Goal: Task Accomplishment & Management: Use online tool/utility

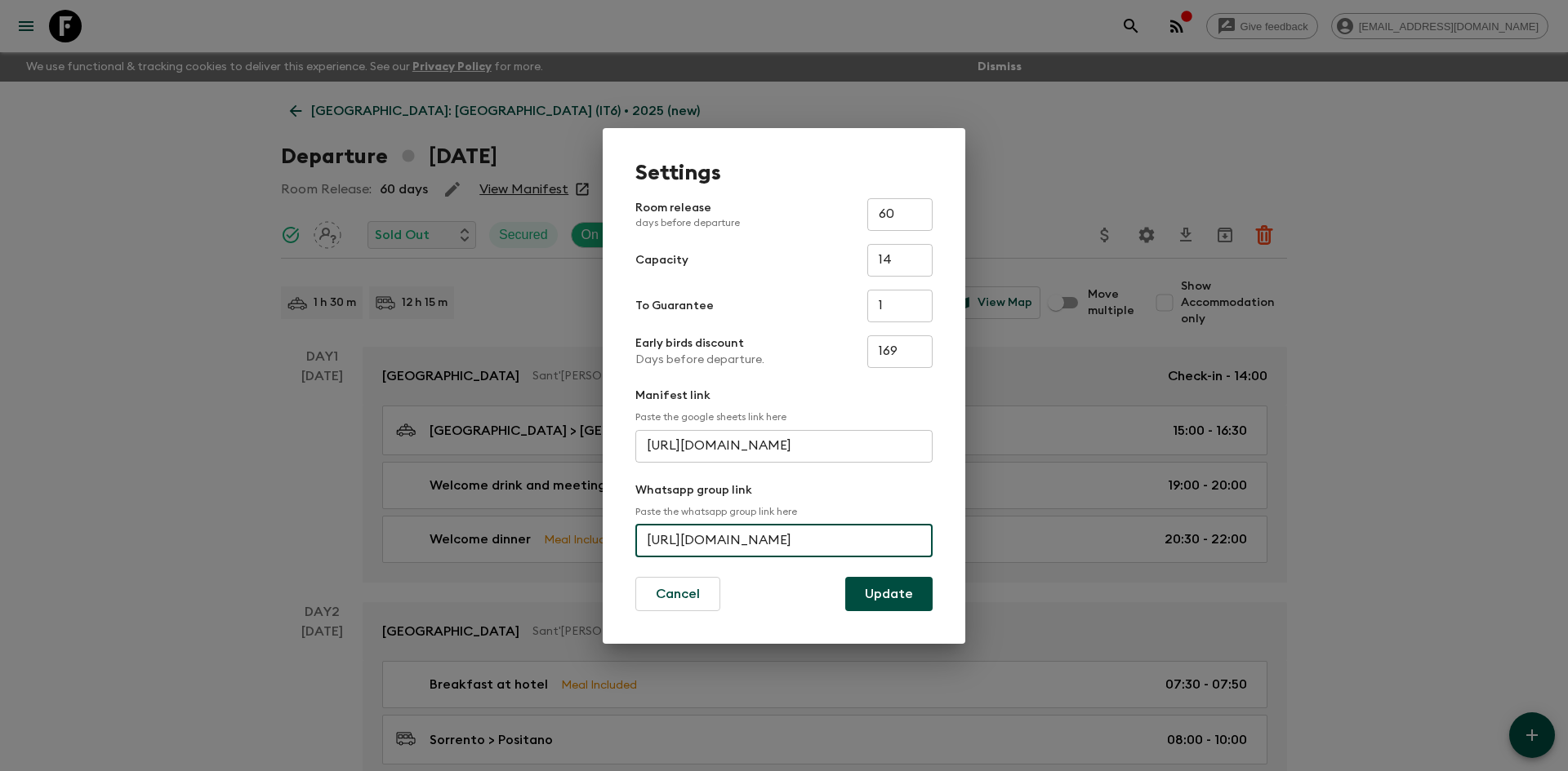
click at [212, 268] on div "Settings Room release days before departure 60 ​ Capacity 14 ​ To Guarantee 1 ​…" at bounding box center [784, 385] width 1568 height 771
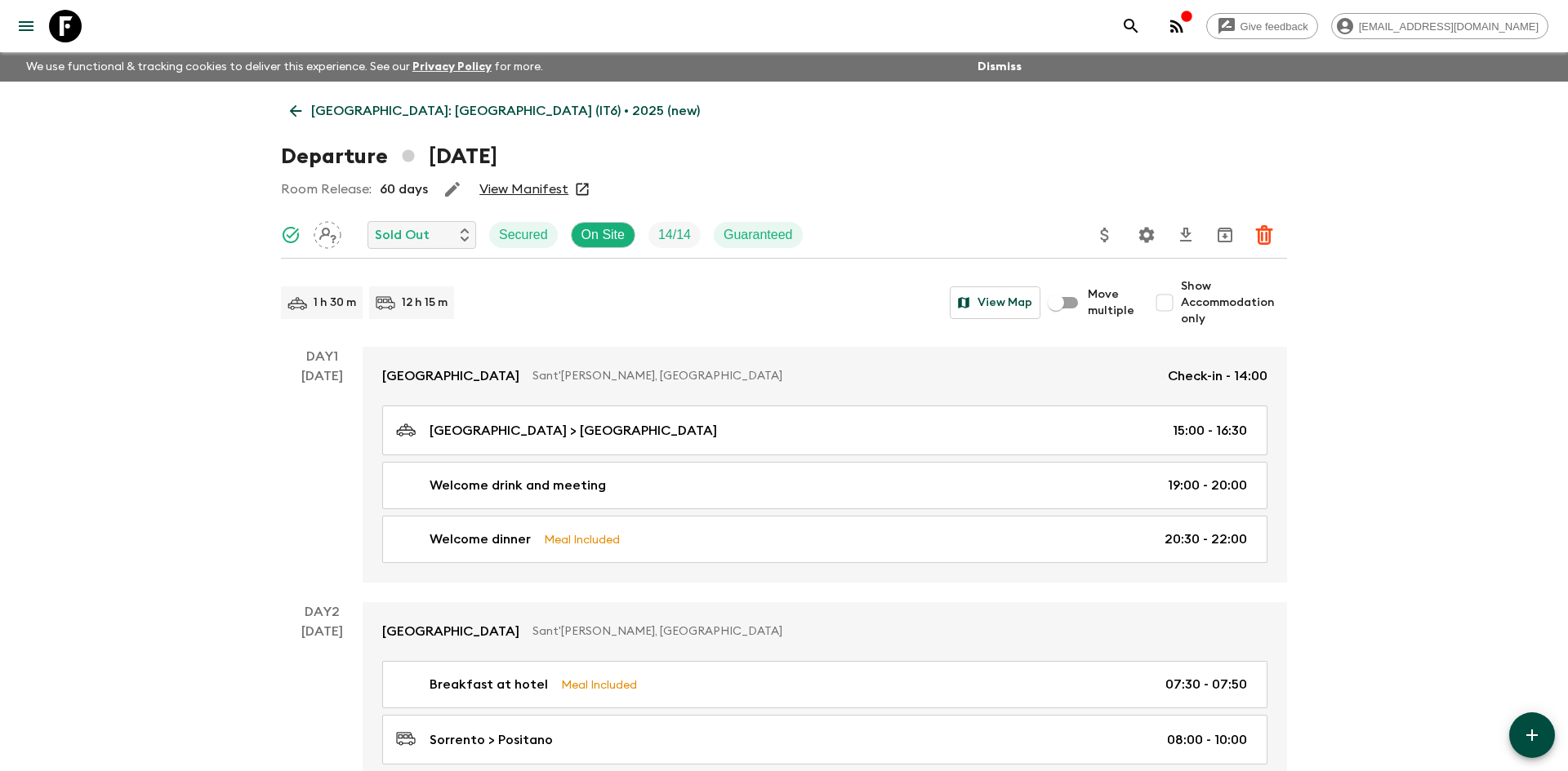
click at [423, 104] on p "[GEOGRAPHIC_DATA]: [GEOGRAPHIC_DATA] (IT6) • 2025 (new)" at bounding box center [505, 111] width 389 height 20
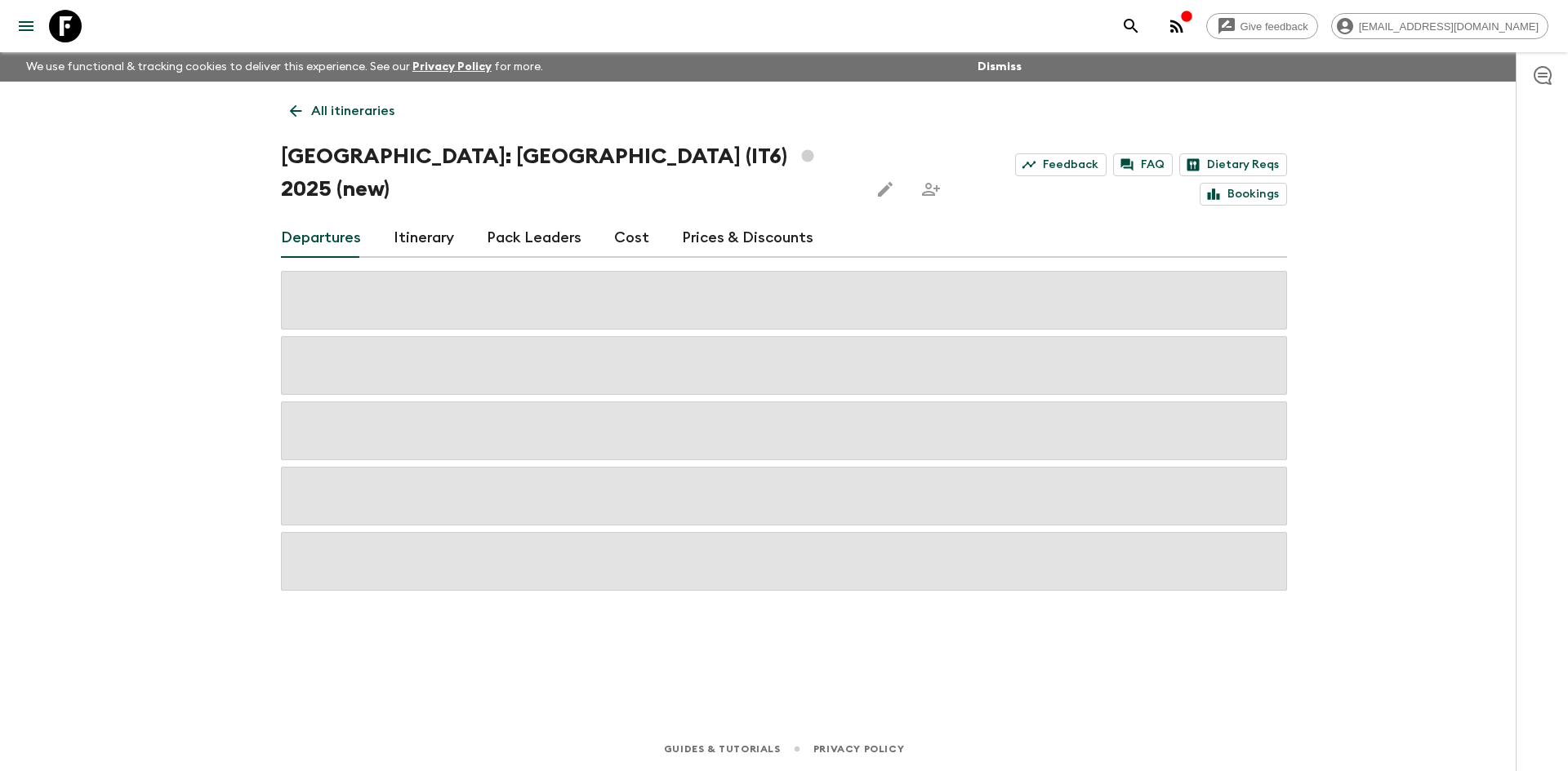
click at [368, 104] on p "All itineraries" at bounding box center [352, 111] width 84 height 20
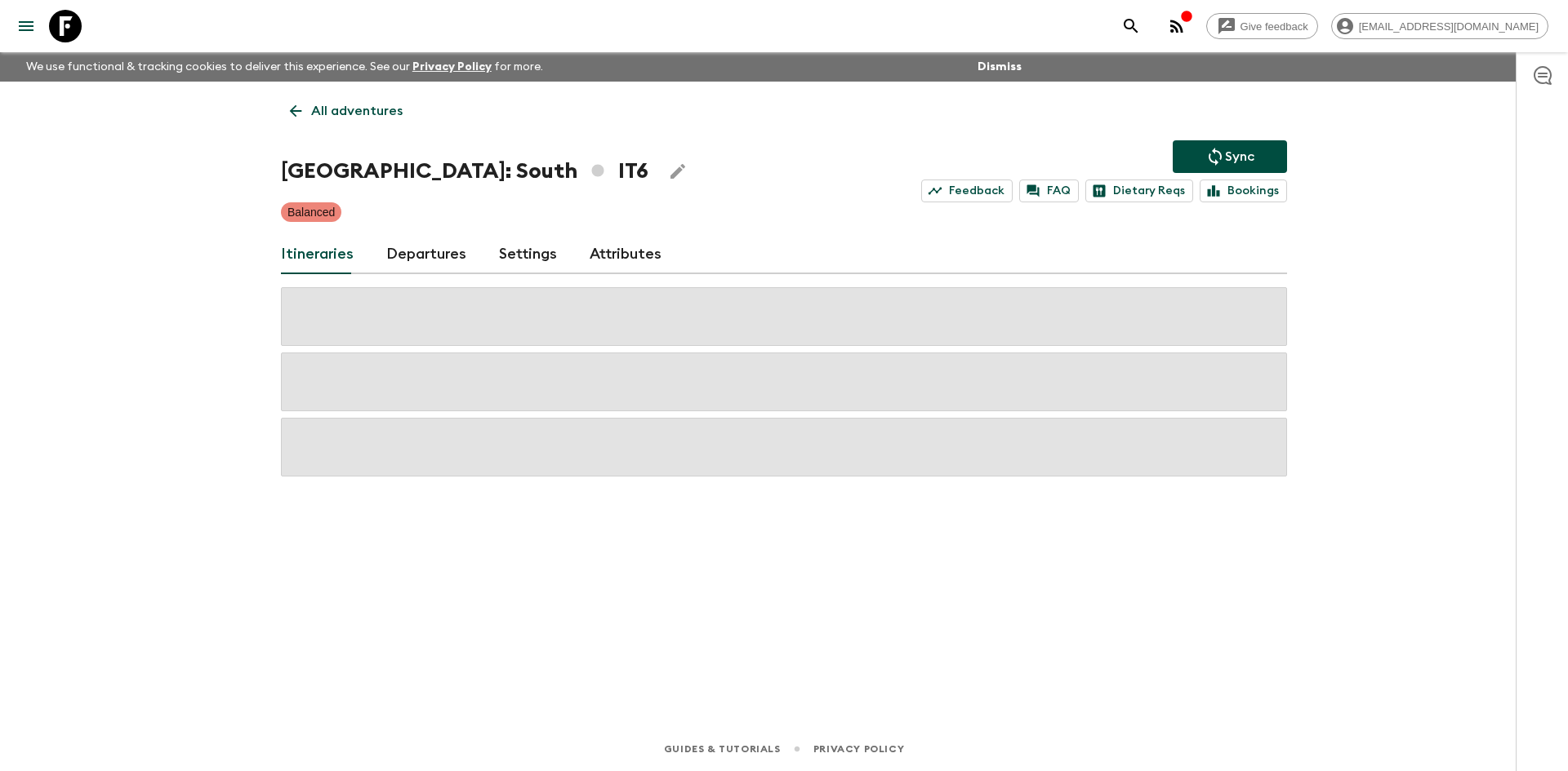
click at [368, 104] on p "All adventures" at bounding box center [357, 111] width 92 height 20
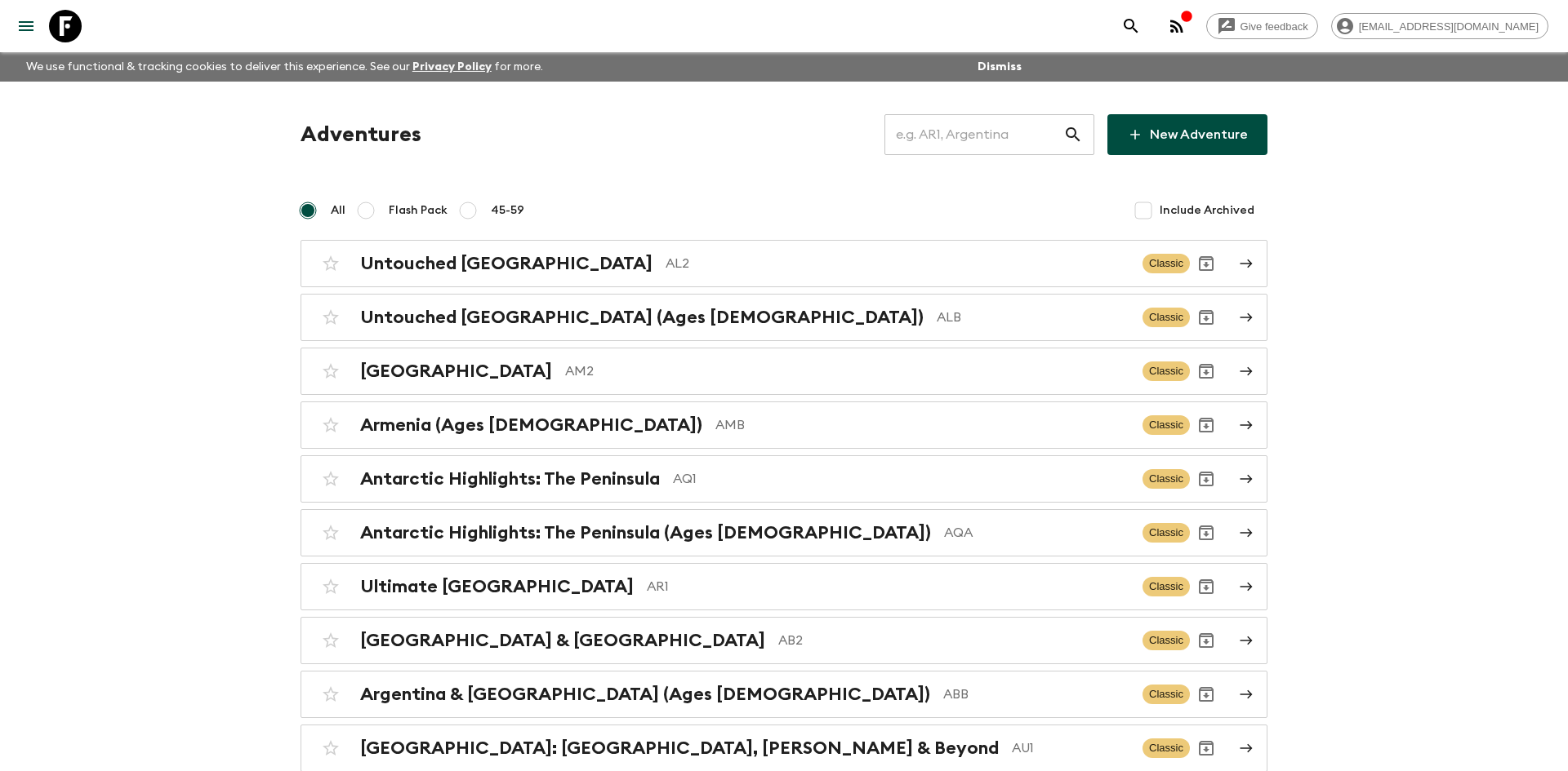
click at [920, 141] on input "text" at bounding box center [973, 135] width 179 height 46
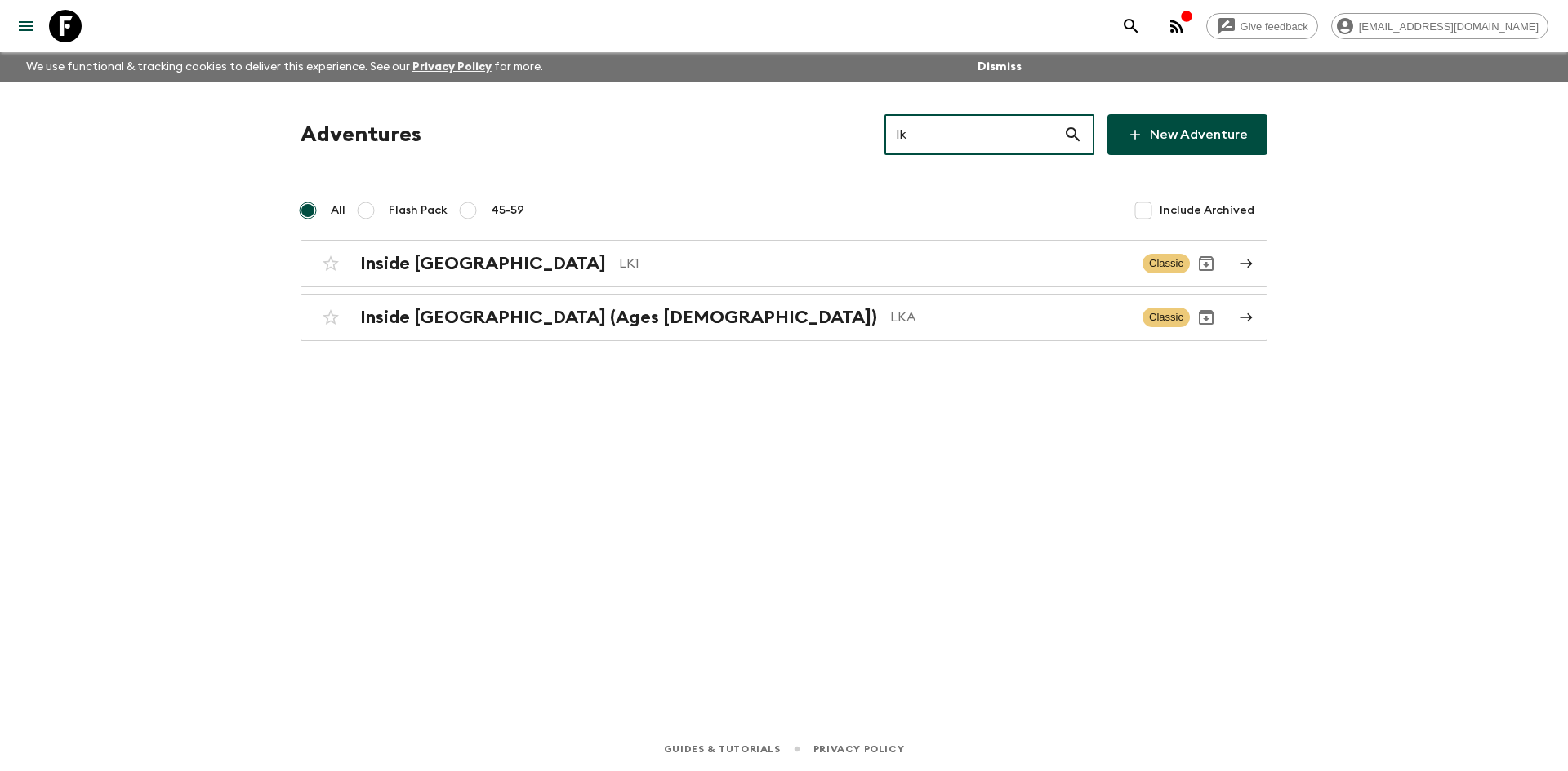
type input "lk1"
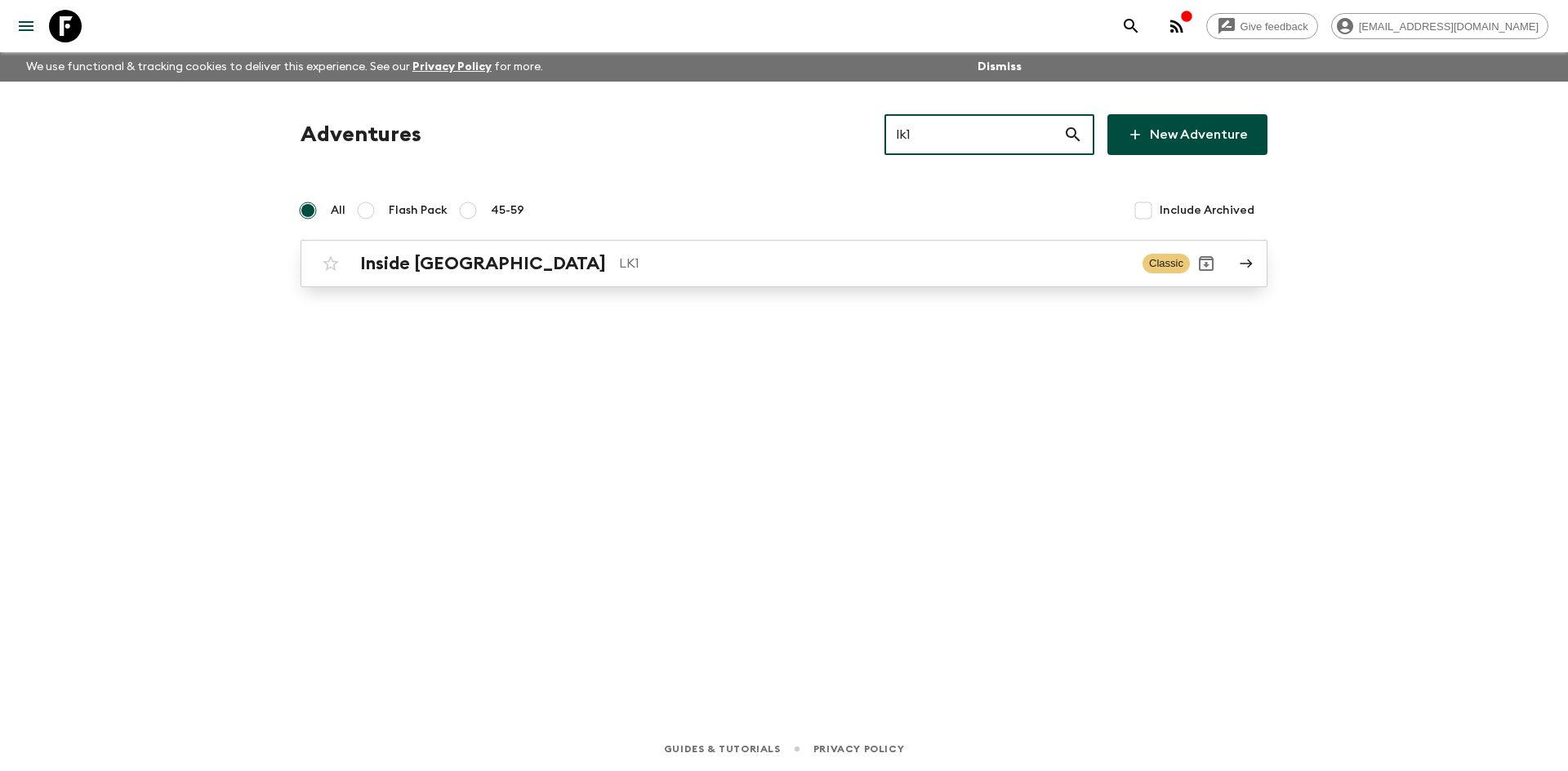
click at [619, 262] on p "LK1" at bounding box center [874, 264] width 510 height 20
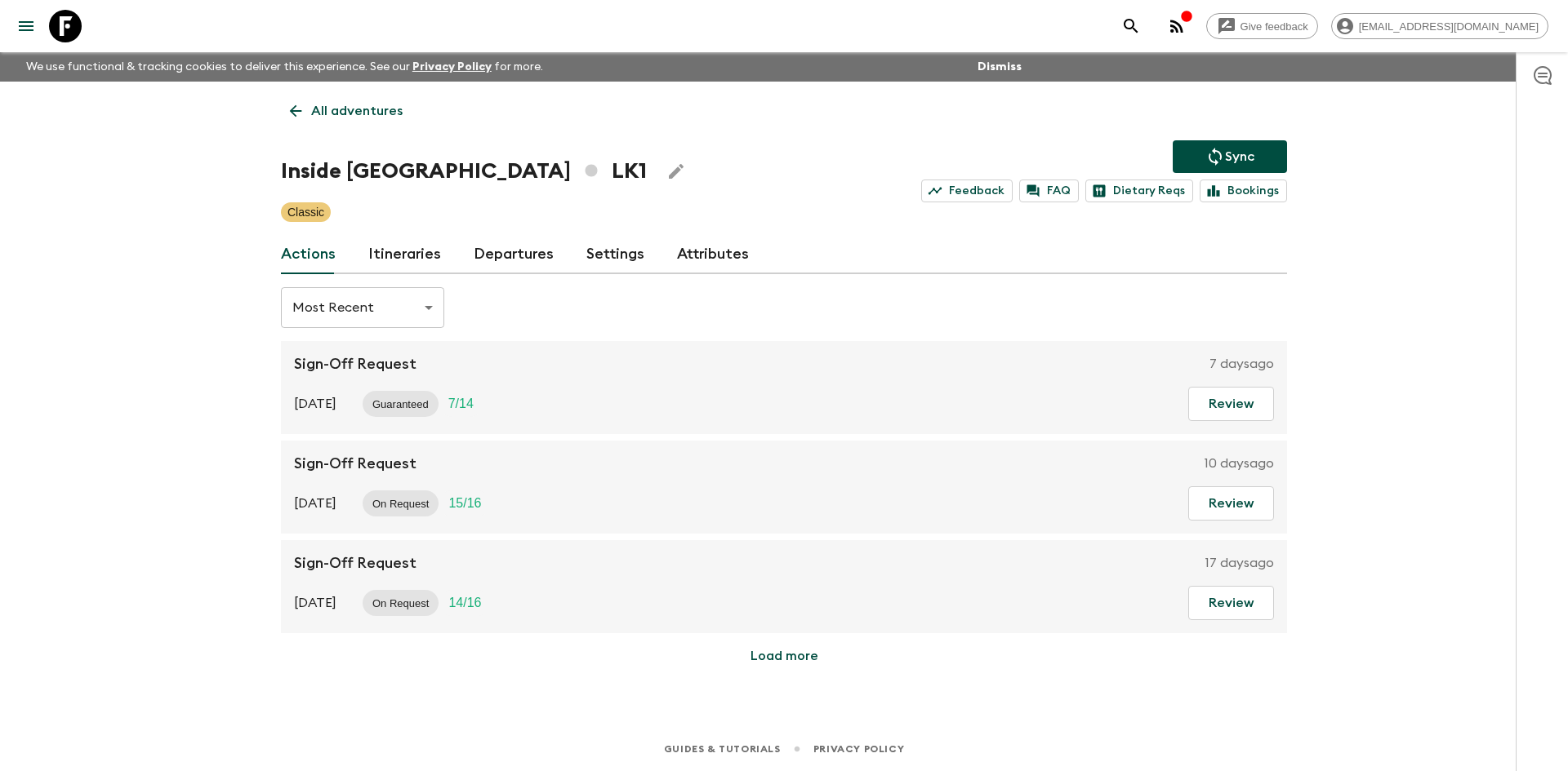
click at [1223, 163] on icon "Sync adventure departures to the booking engine" at bounding box center [1215, 157] width 20 height 20
click at [1223, 147] on icon "Sync adventure departures to the booking engine" at bounding box center [1215, 157] width 20 height 20
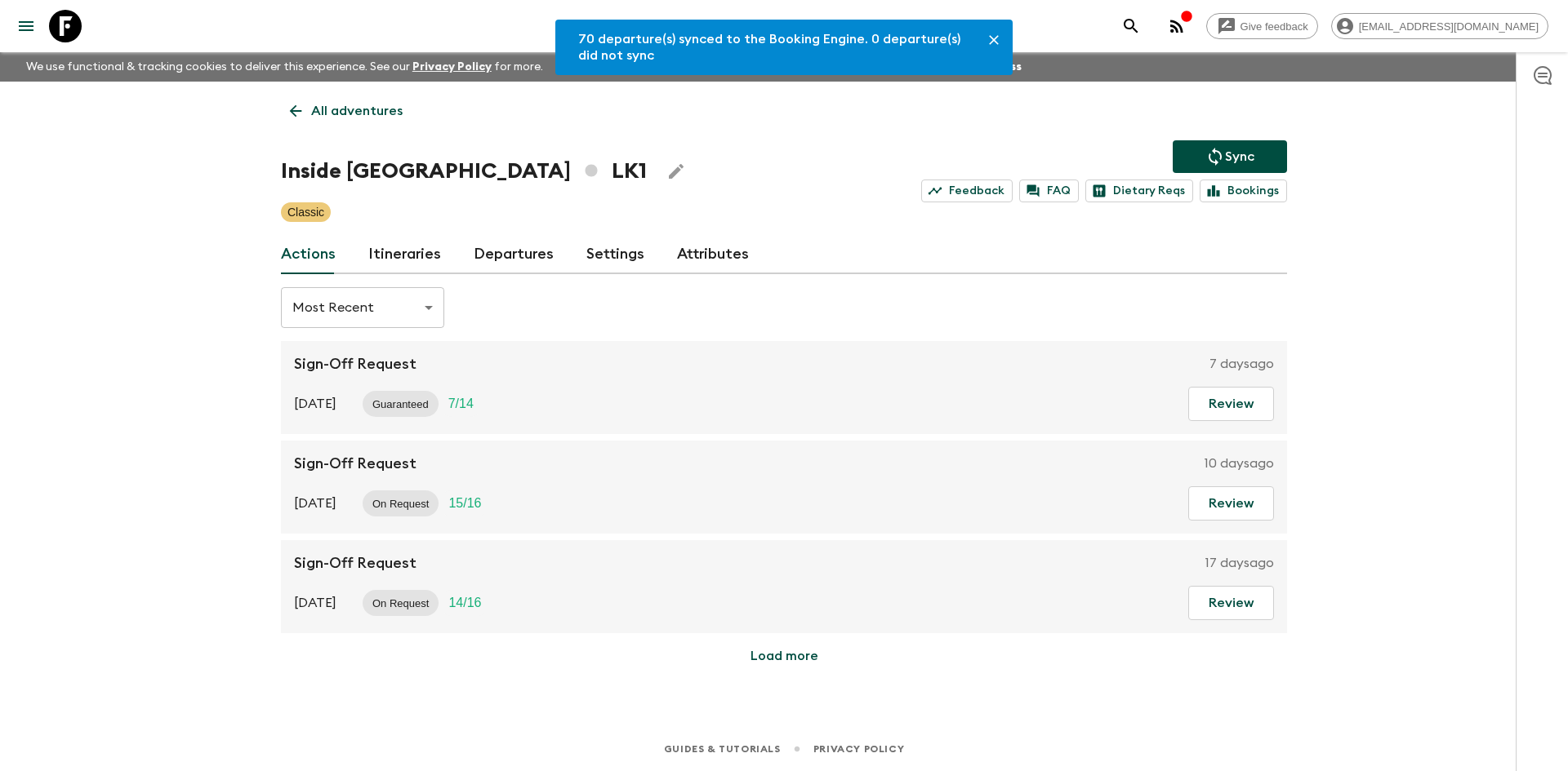
click at [538, 266] on link "Departures" at bounding box center [513, 255] width 80 height 39
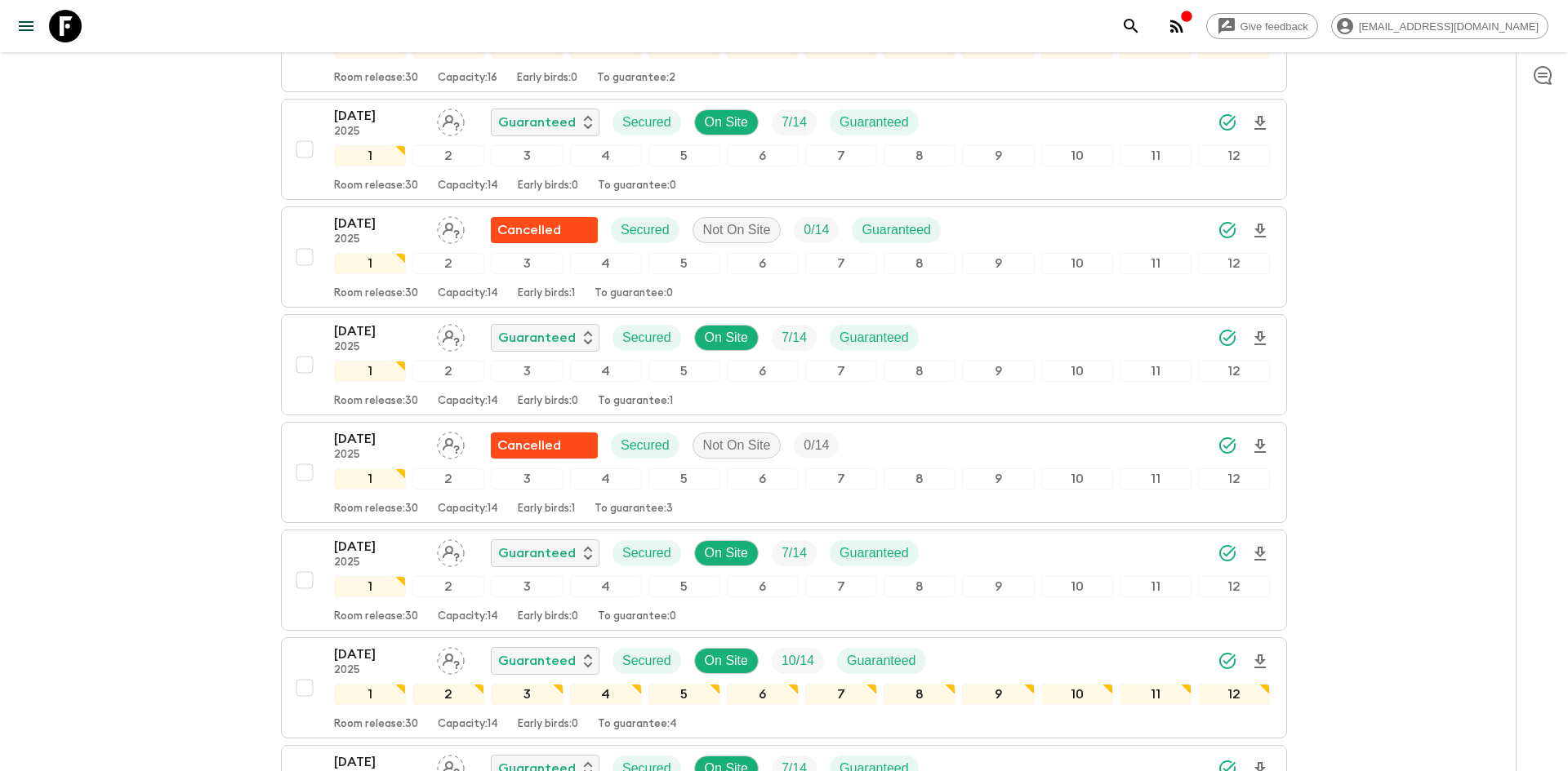
scroll to position [1572, 0]
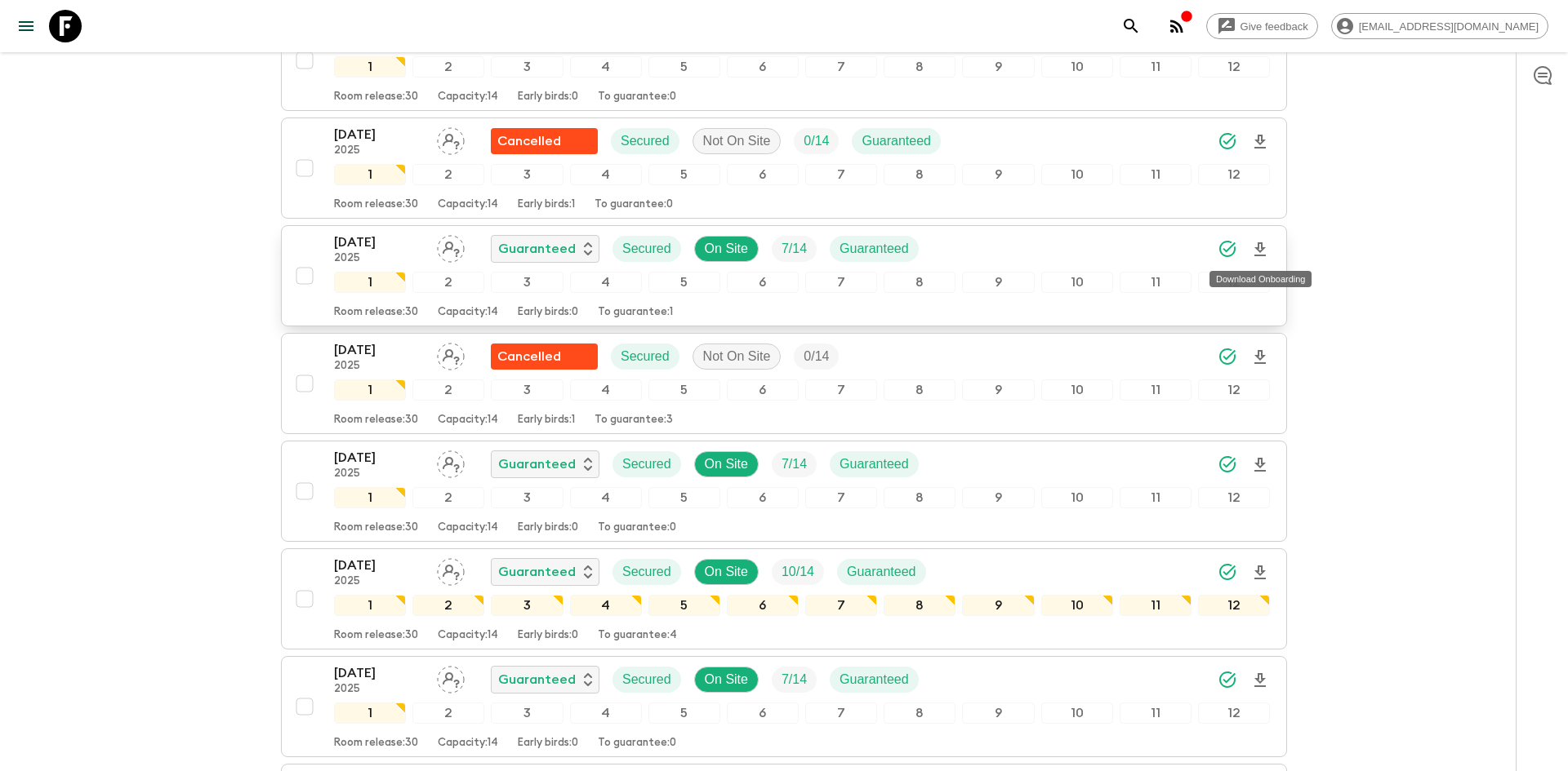
click at [1262, 248] on icon "Download Onboarding" at bounding box center [1260, 249] width 12 height 13
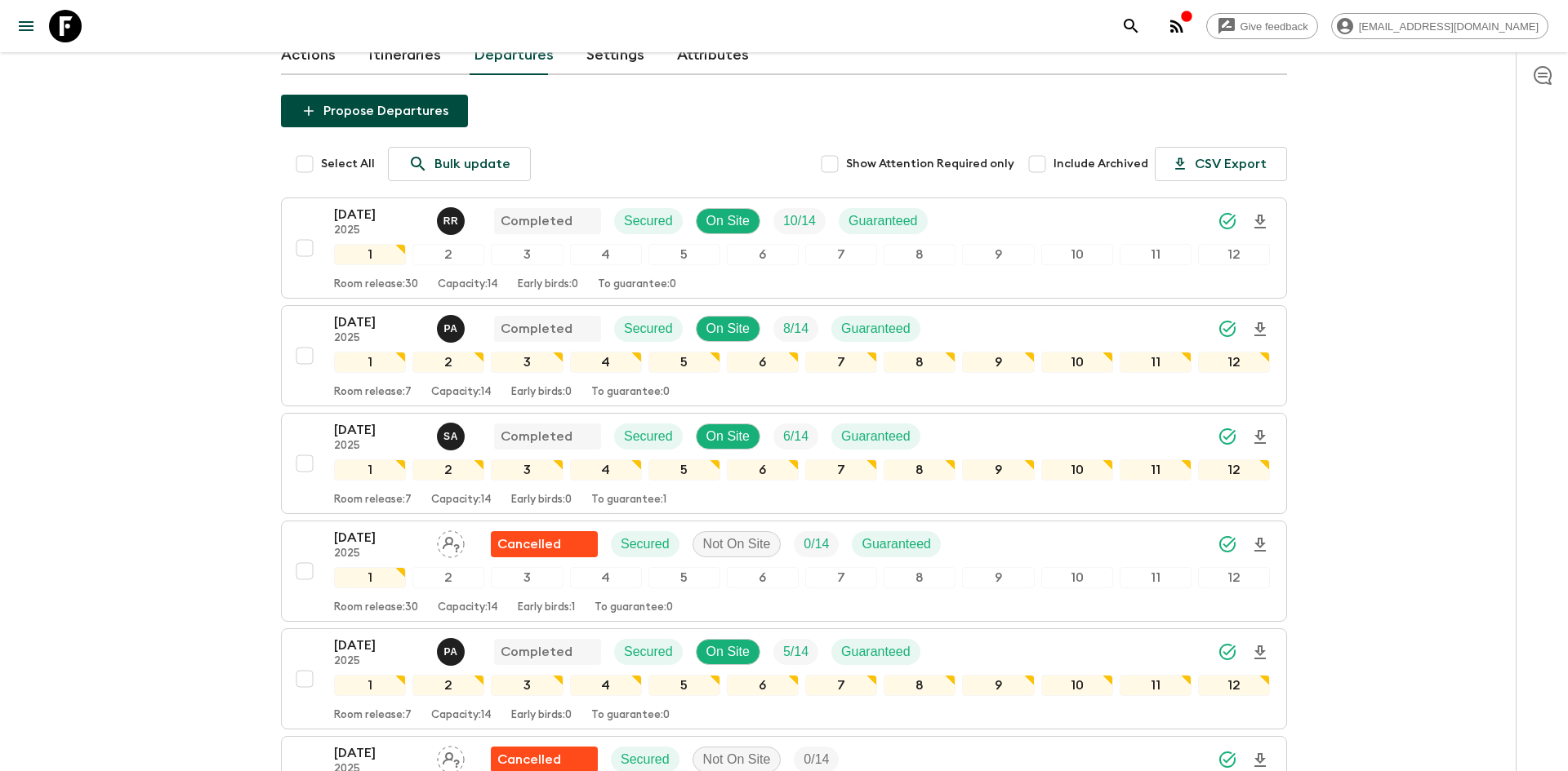
scroll to position [0, 0]
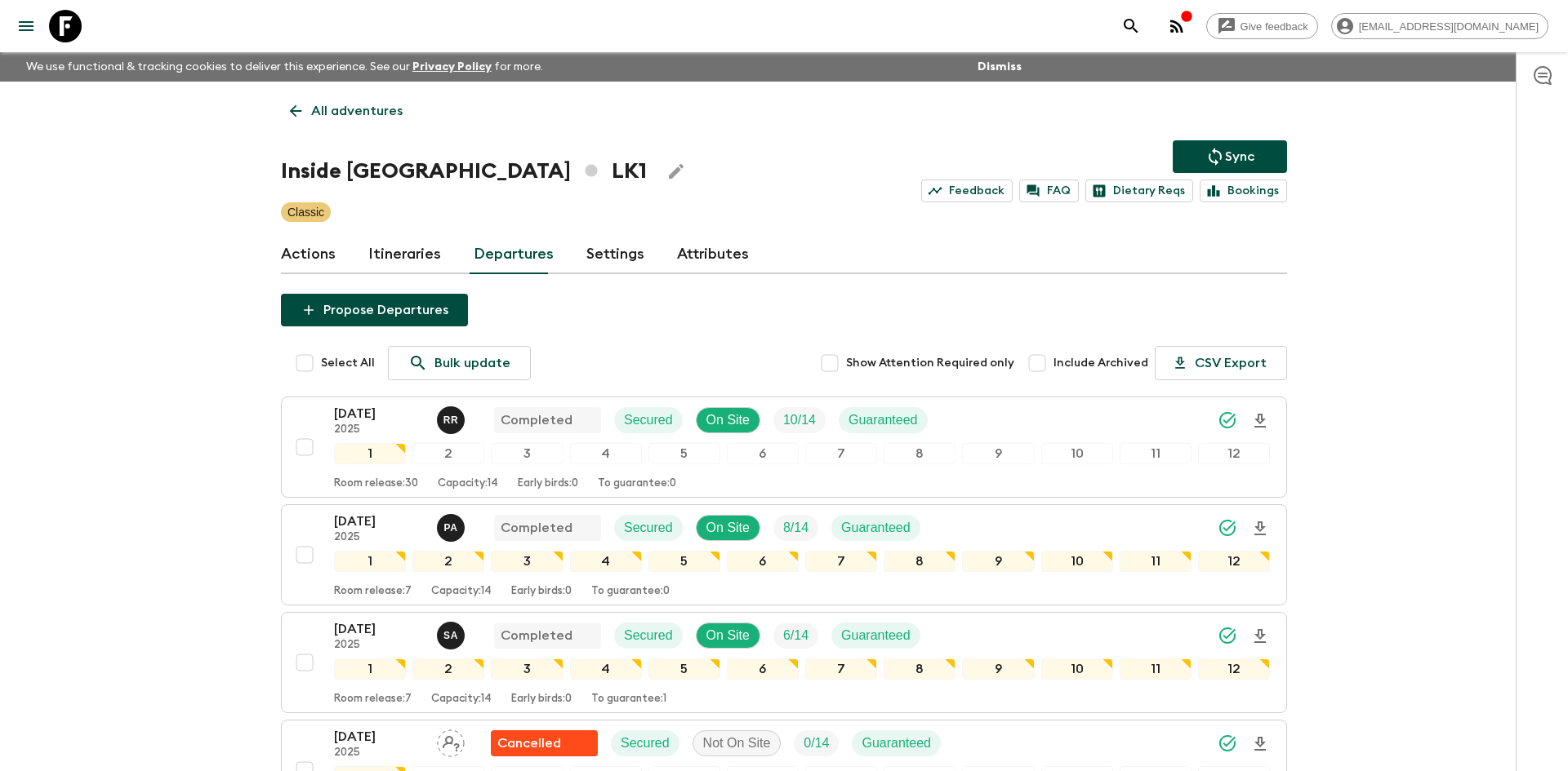
click at [343, 118] on p "All adventures" at bounding box center [357, 111] width 92 height 20
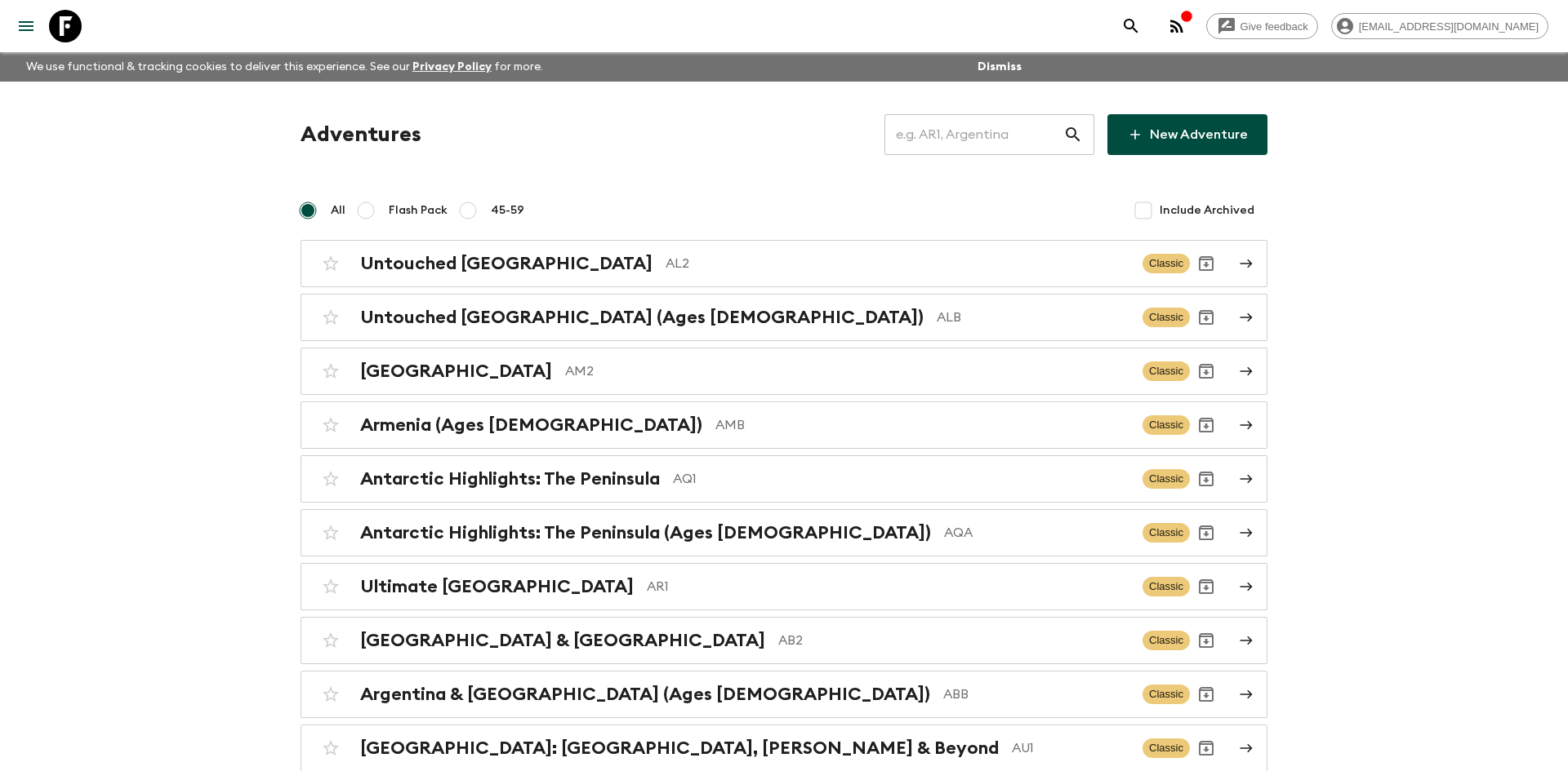
click at [949, 138] on input "text" at bounding box center [973, 135] width 179 height 46
type input "th2"
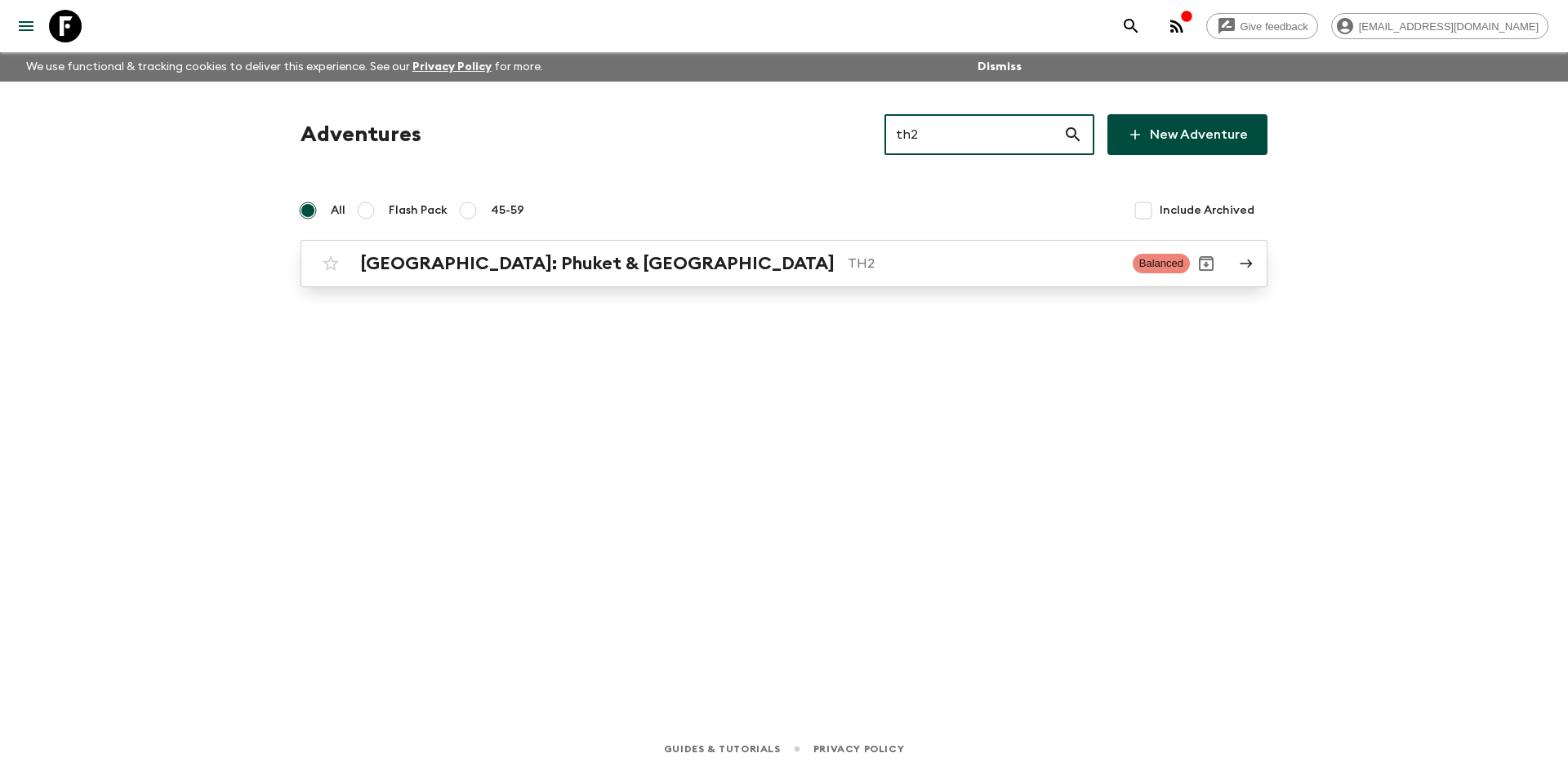
click at [641, 285] on link "[GEOGRAPHIC_DATA]: Phuket & Andaman Coast TH2 Balanced" at bounding box center [784, 263] width 967 height 48
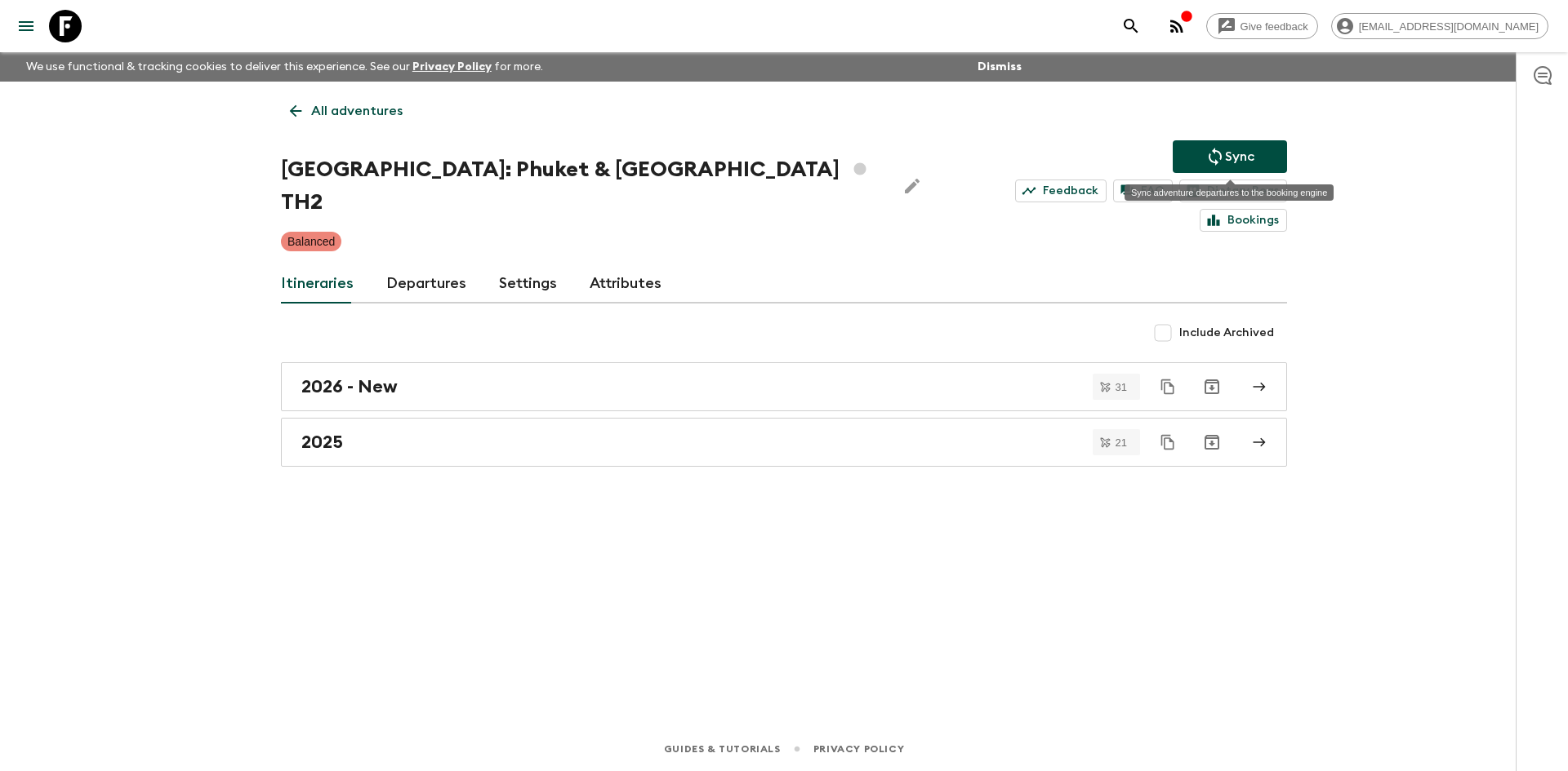
click at [1185, 144] on button "Sync" at bounding box center [1229, 156] width 114 height 32
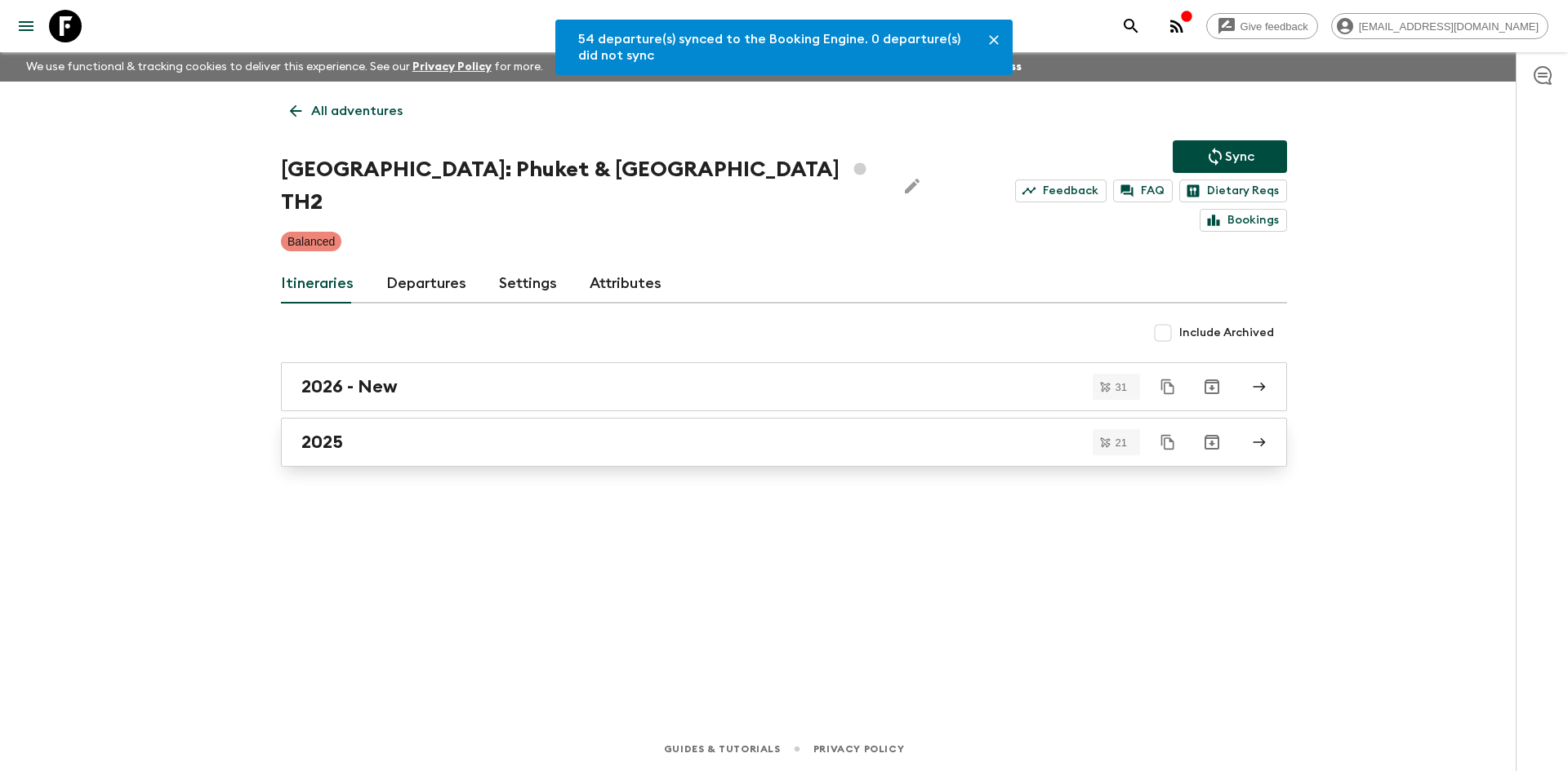
click at [500, 432] on div "2025" at bounding box center [769, 442] width 934 height 22
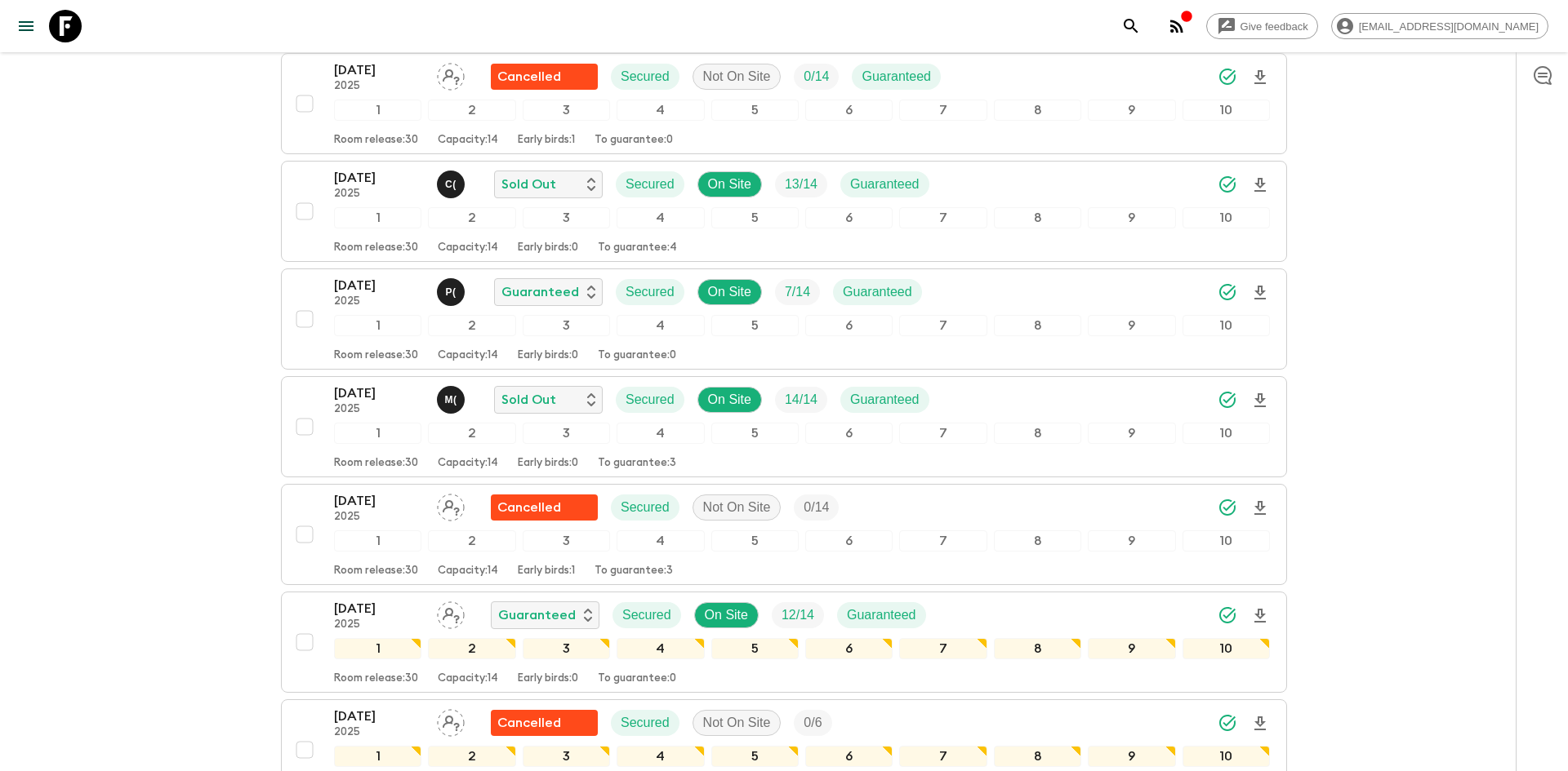
scroll to position [753, 0]
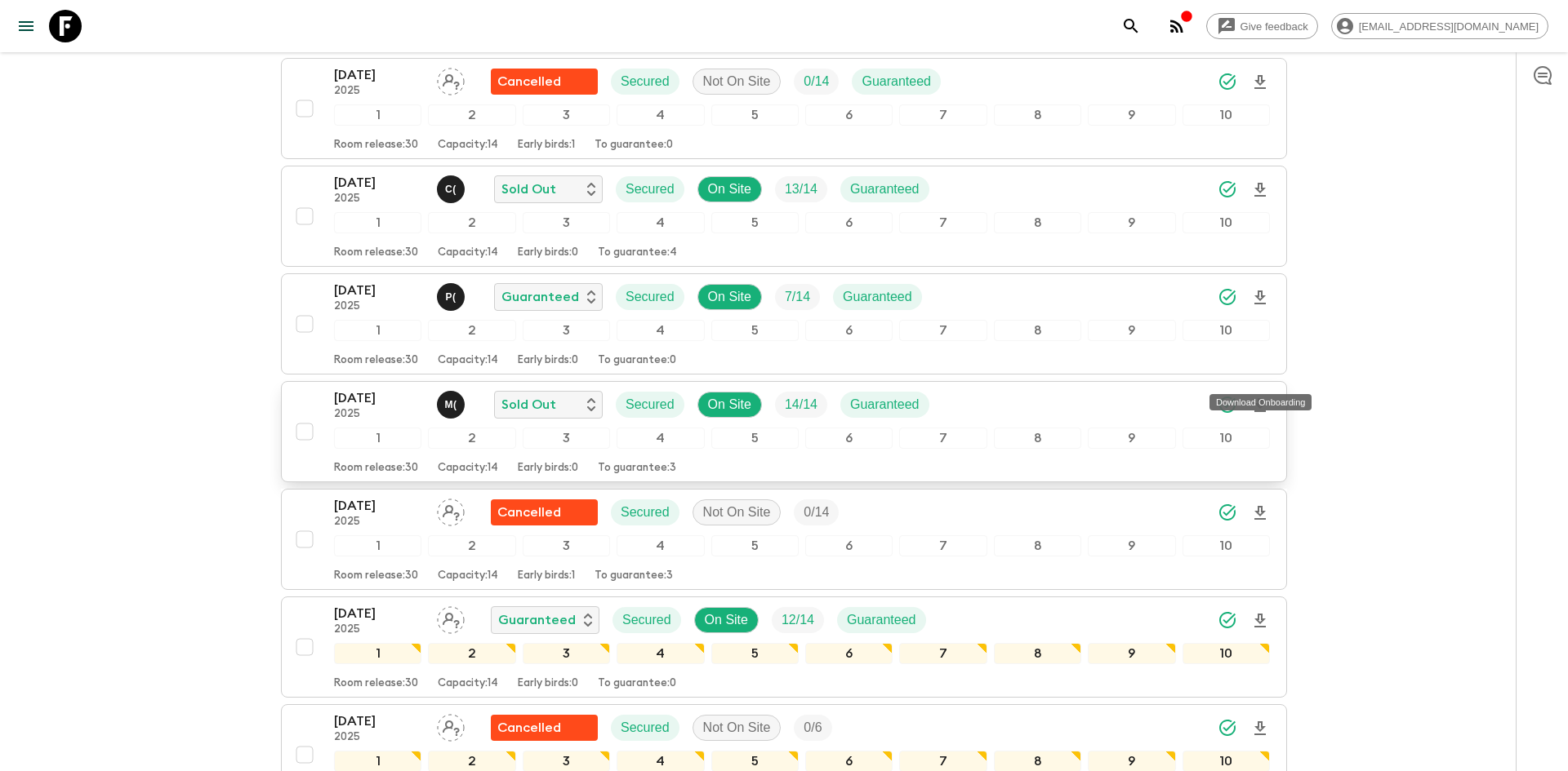
click at [1264, 396] on icon "Download Onboarding" at bounding box center [1260, 406] width 20 height 20
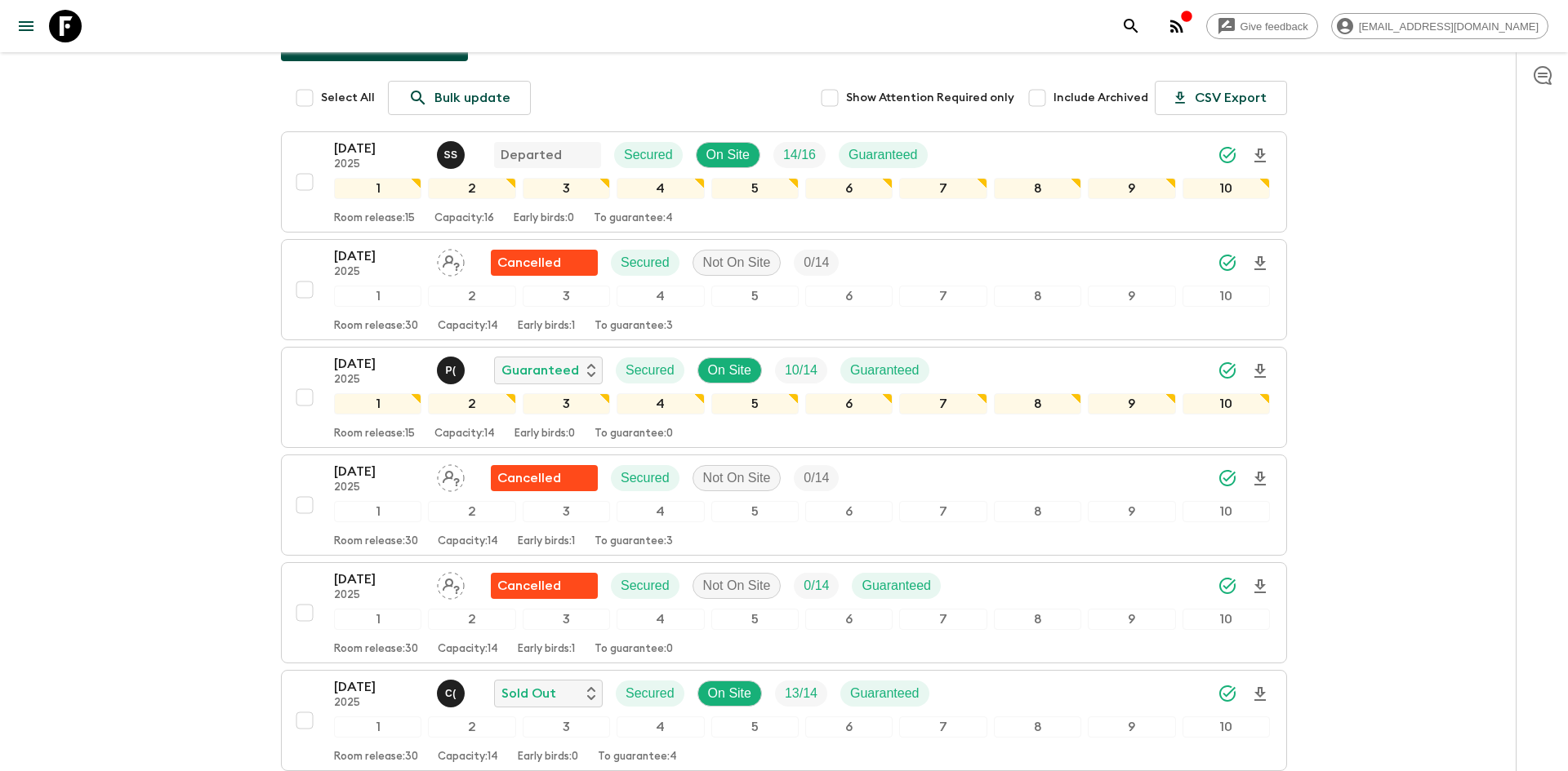
scroll to position [0, 0]
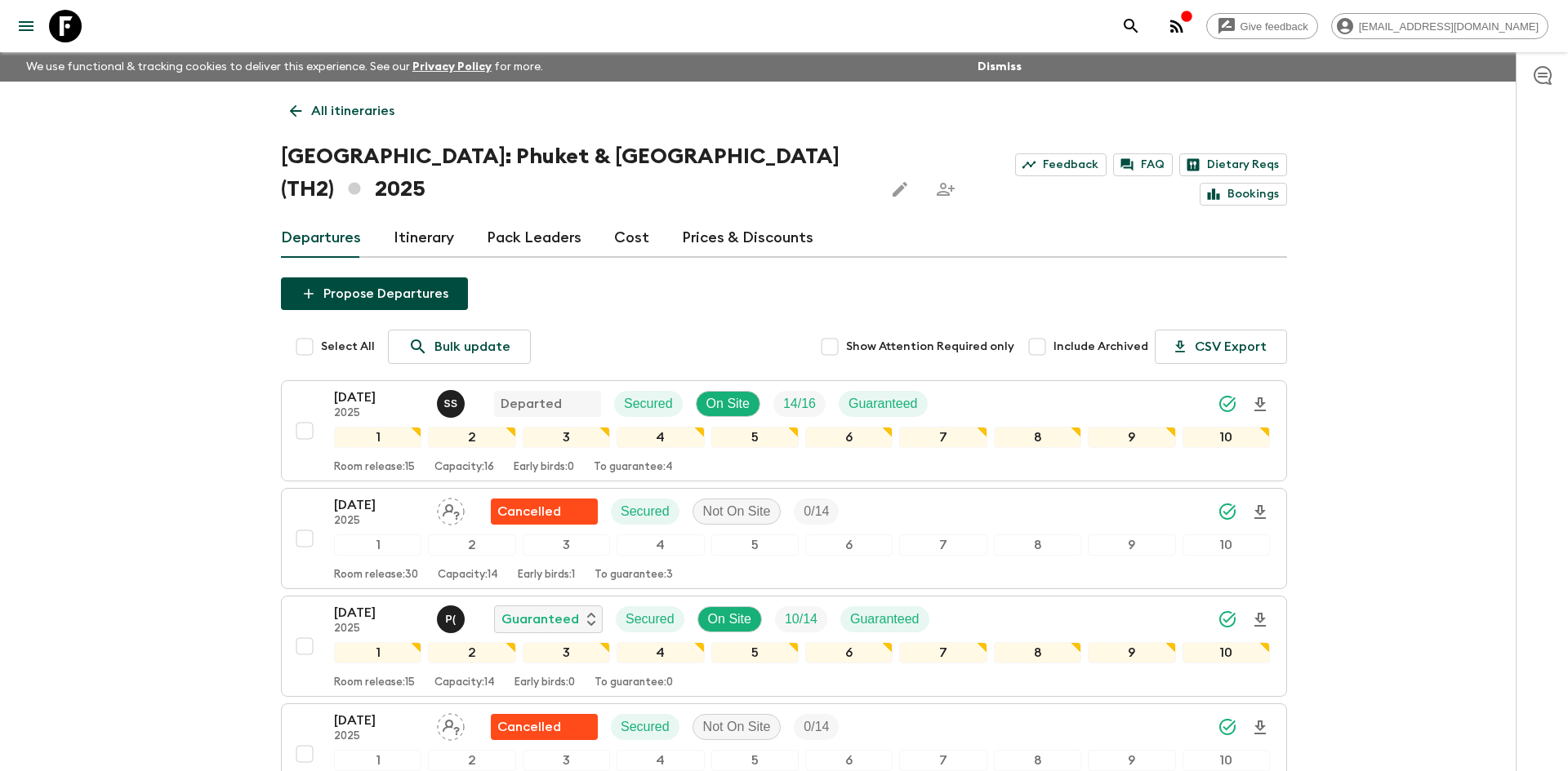
click at [366, 116] on p "All itineraries" at bounding box center [352, 111] width 84 height 20
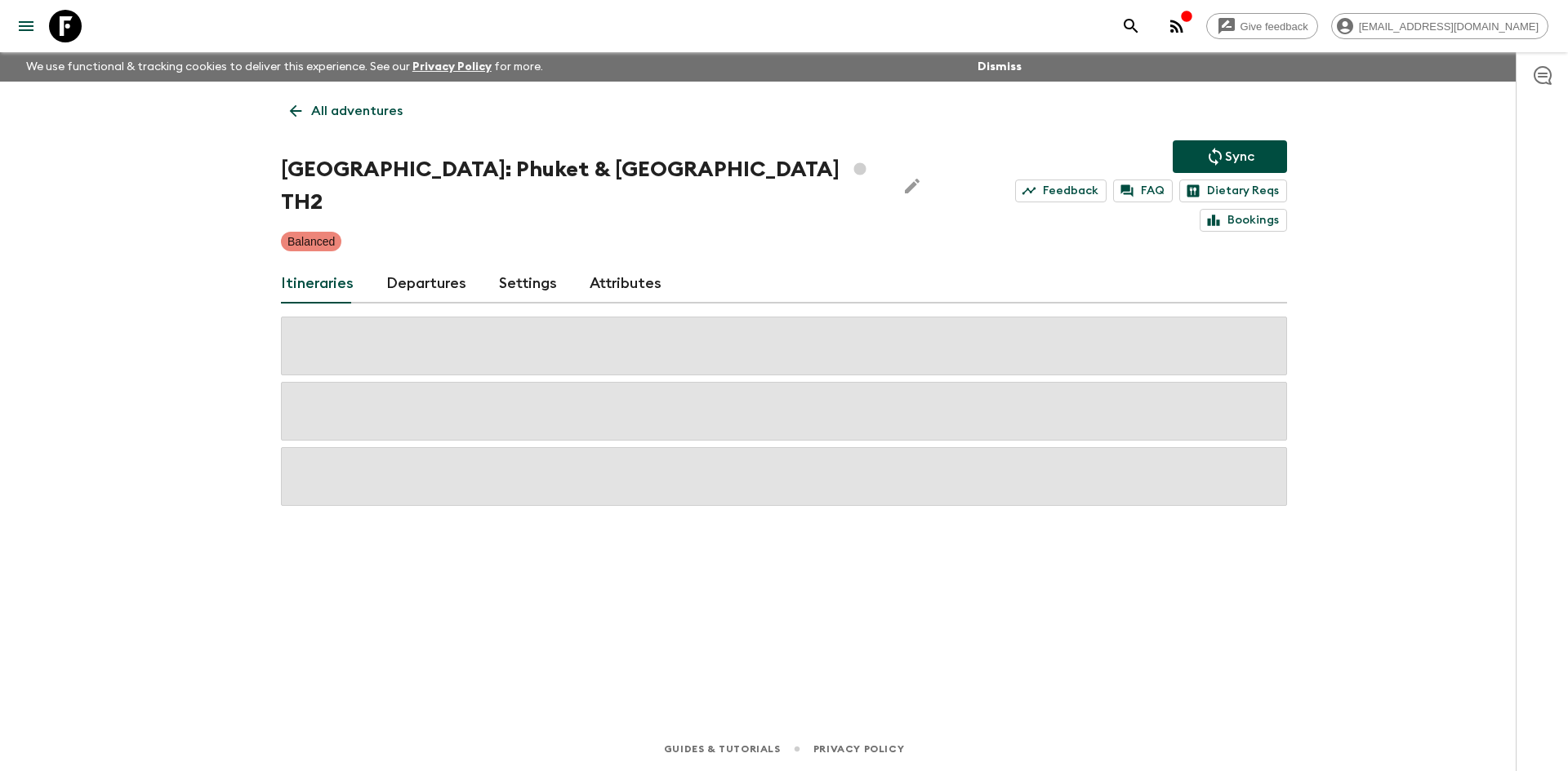
click at [366, 116] on p "All adventures" at bounding box center [357, 111] width 92 height 20
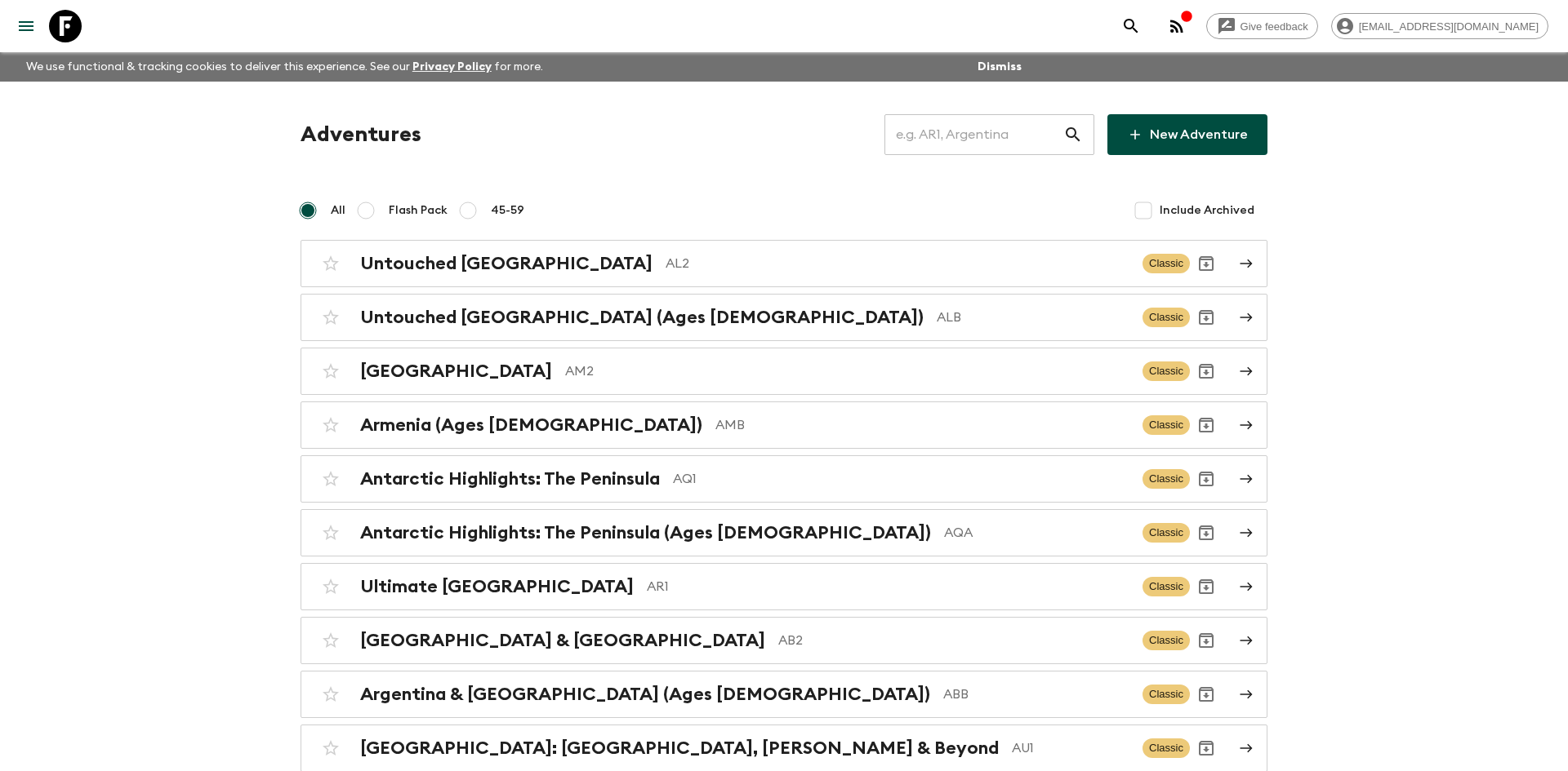
click at [907, 137] on input "text" at bounding box center [973, 135] width 179 height 46
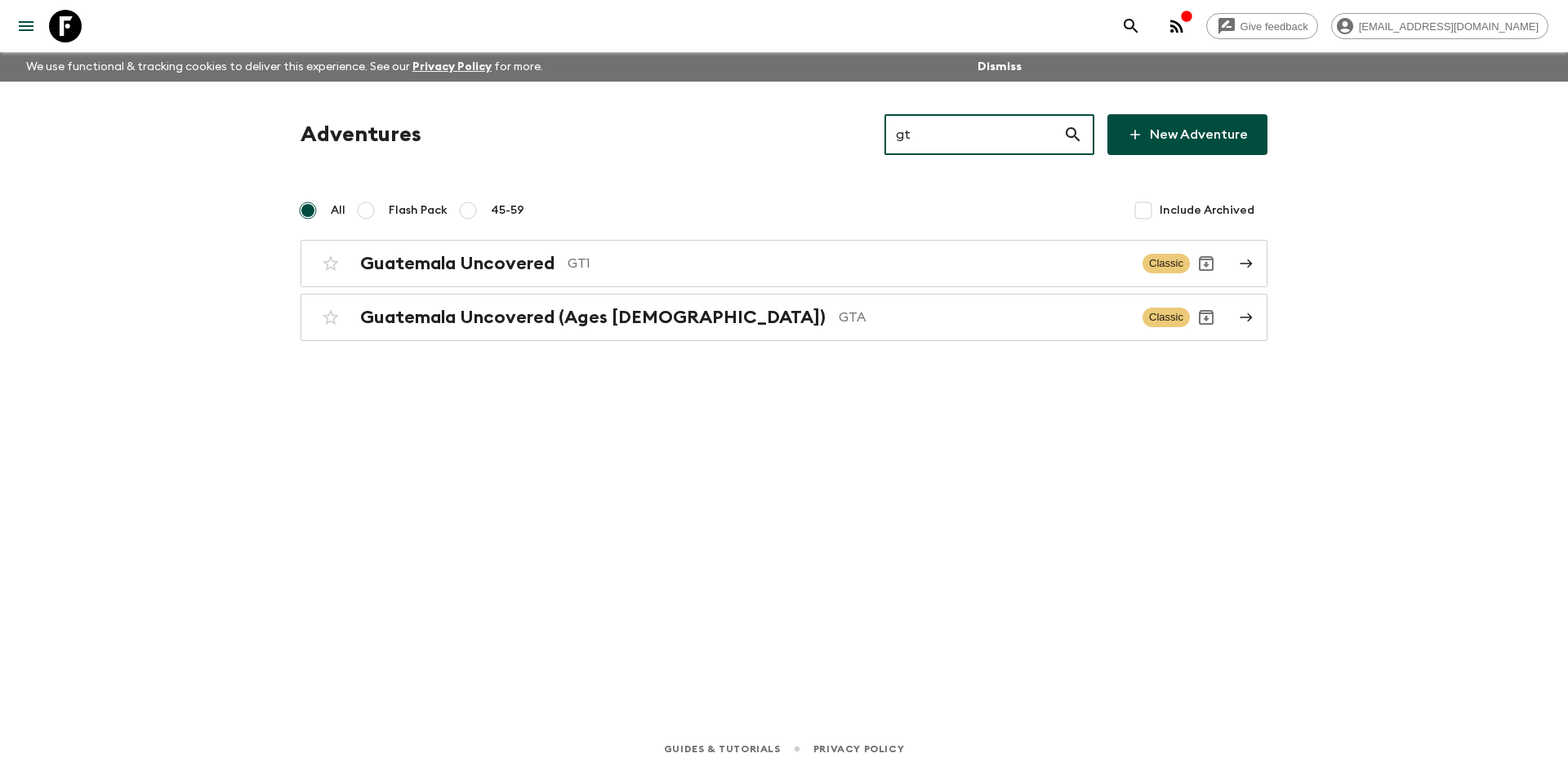
type input "gt1"
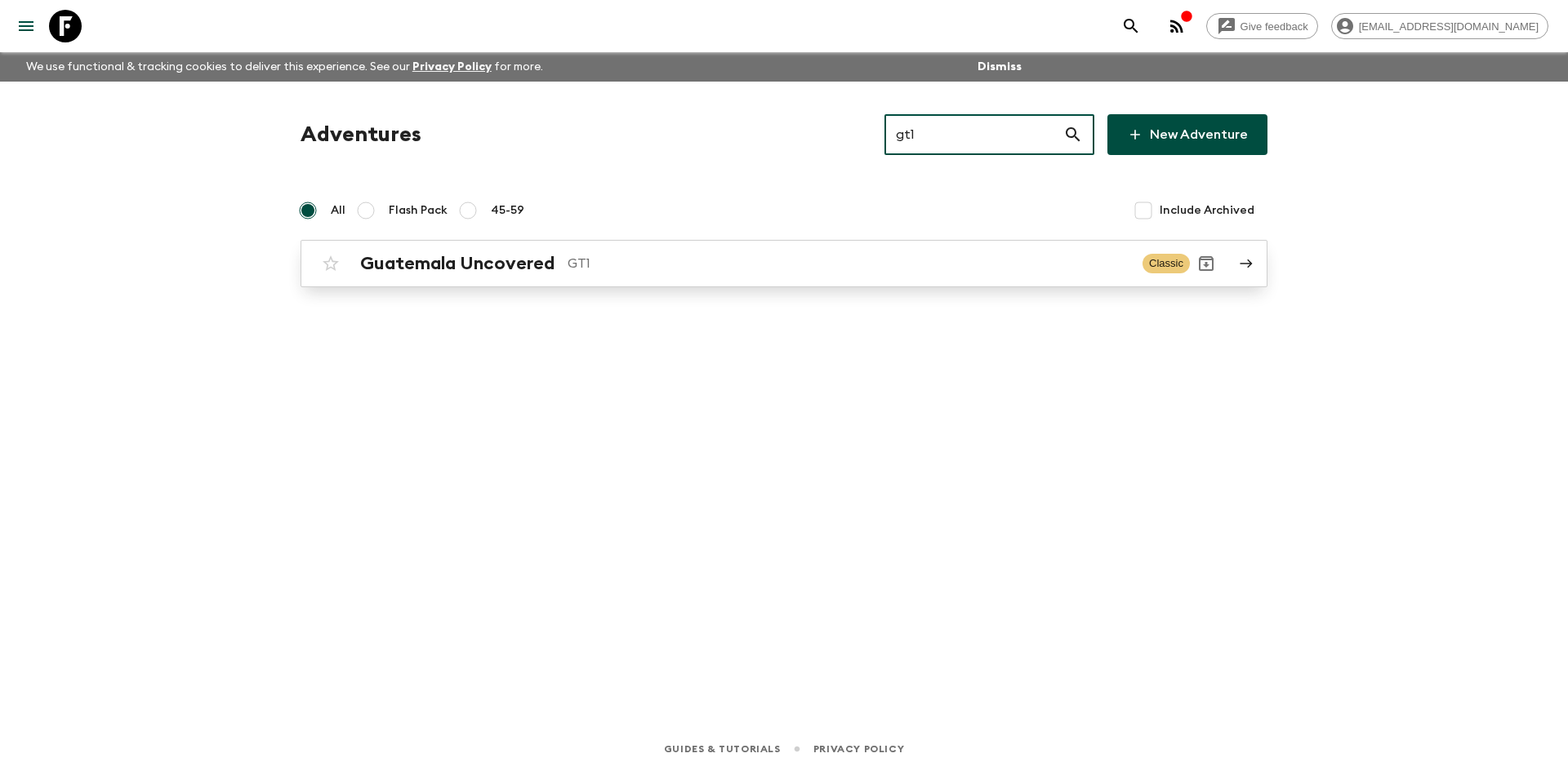
click at [647, 277] on div "Guatemala Uncovered GT1 Classic" at bounding box center [752, 264] width 876 height 32
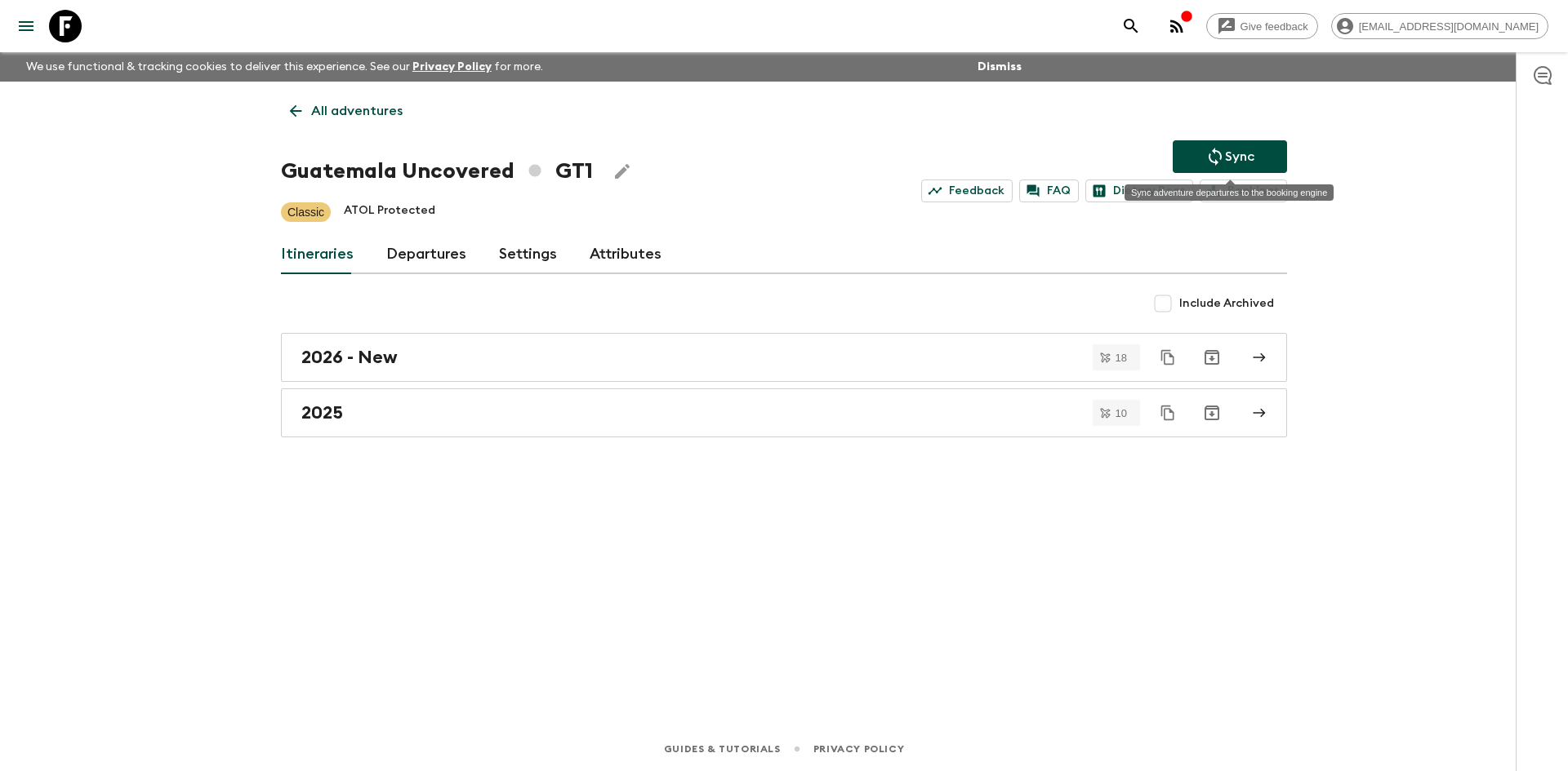
click at [1231, 152] on p "Sync" at bounding box center [1239, 157] width 30 height 20
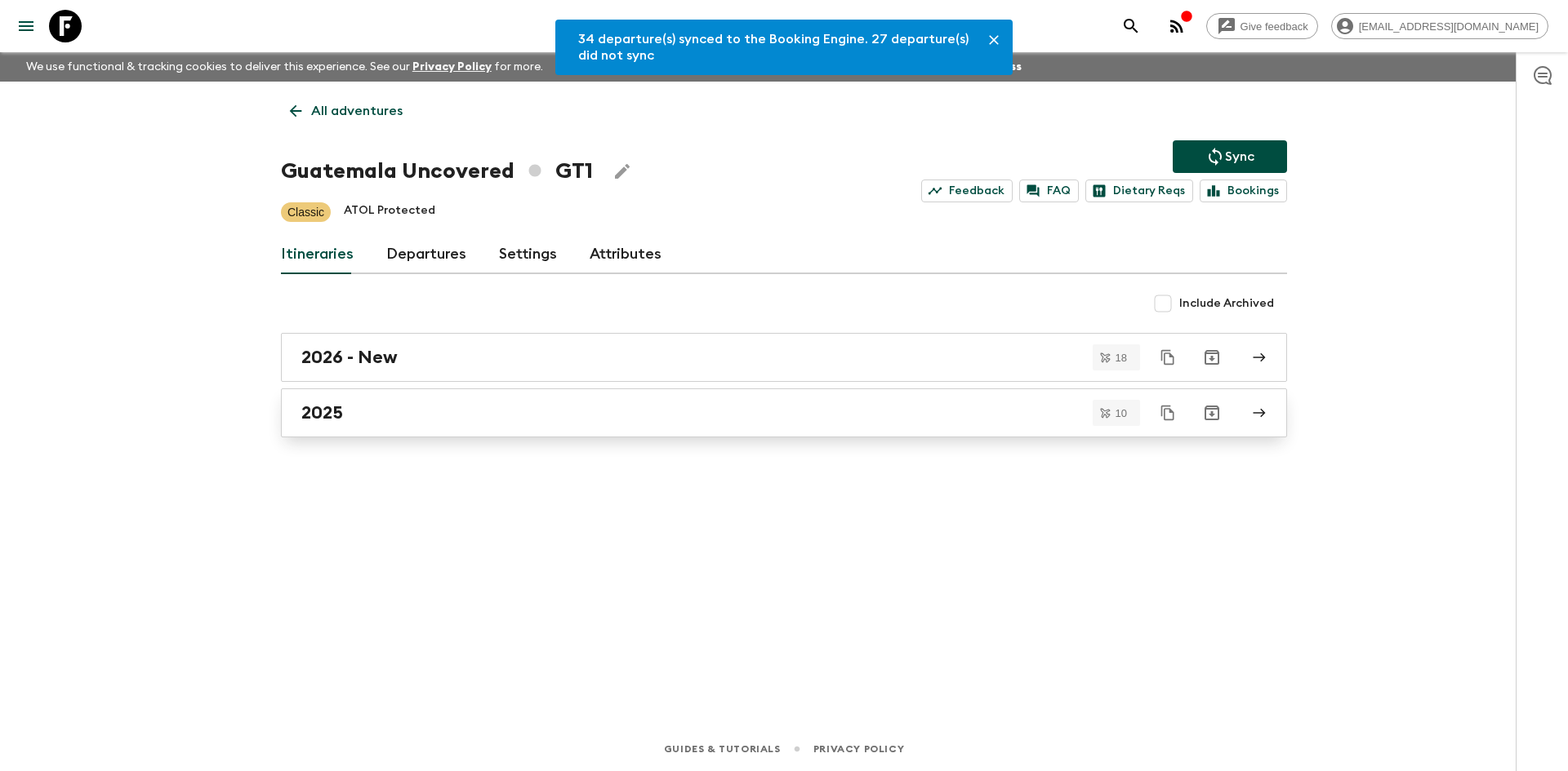
click at [336, 426] on link "2025" at bounding box center [784, 413] width 1006 height 49
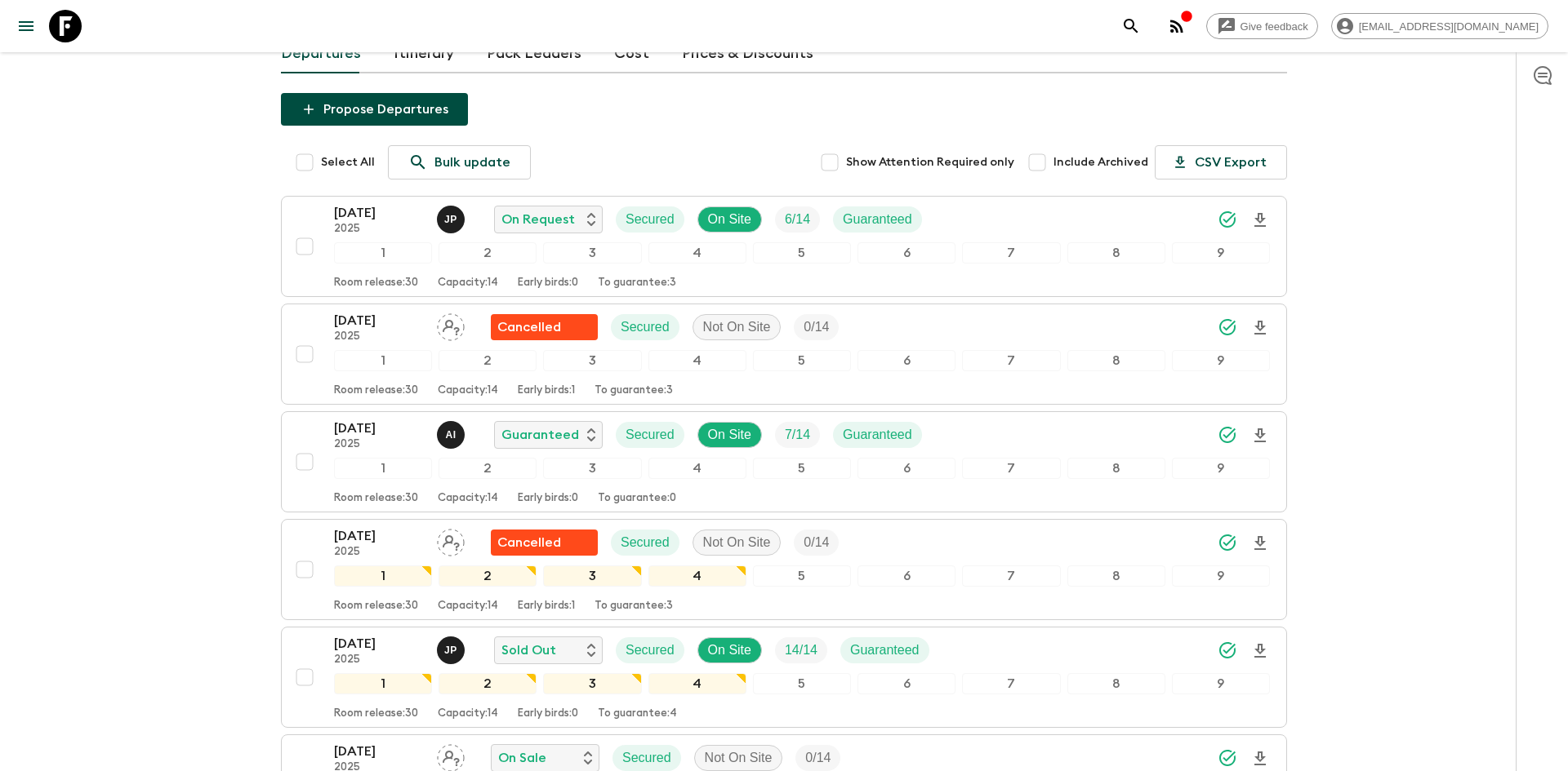
scroll to position [363, 0]
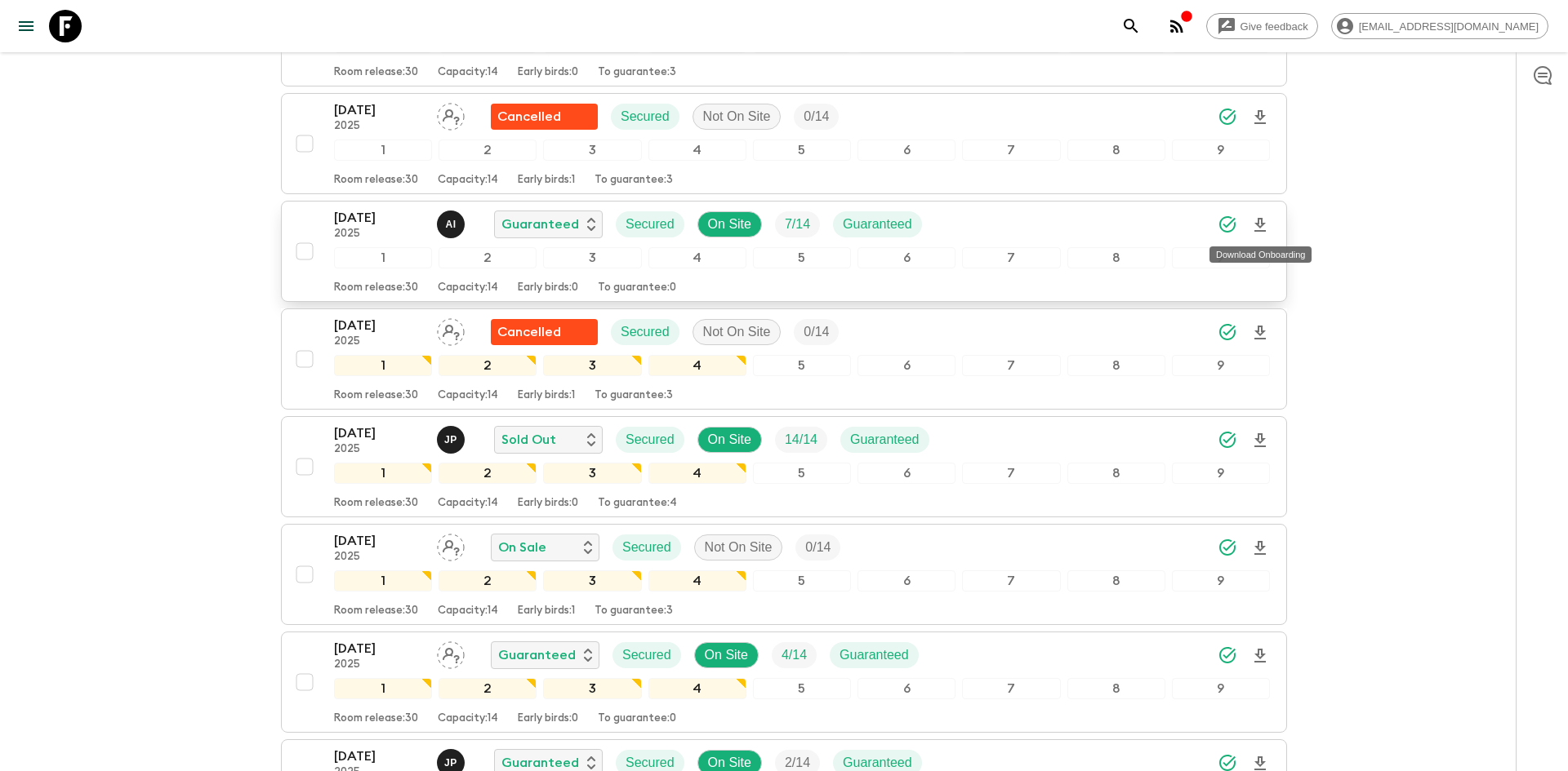
click at [1261, 222] on icon "Download Onboarding" at bounding box center [1260, 224] width 12 height 13
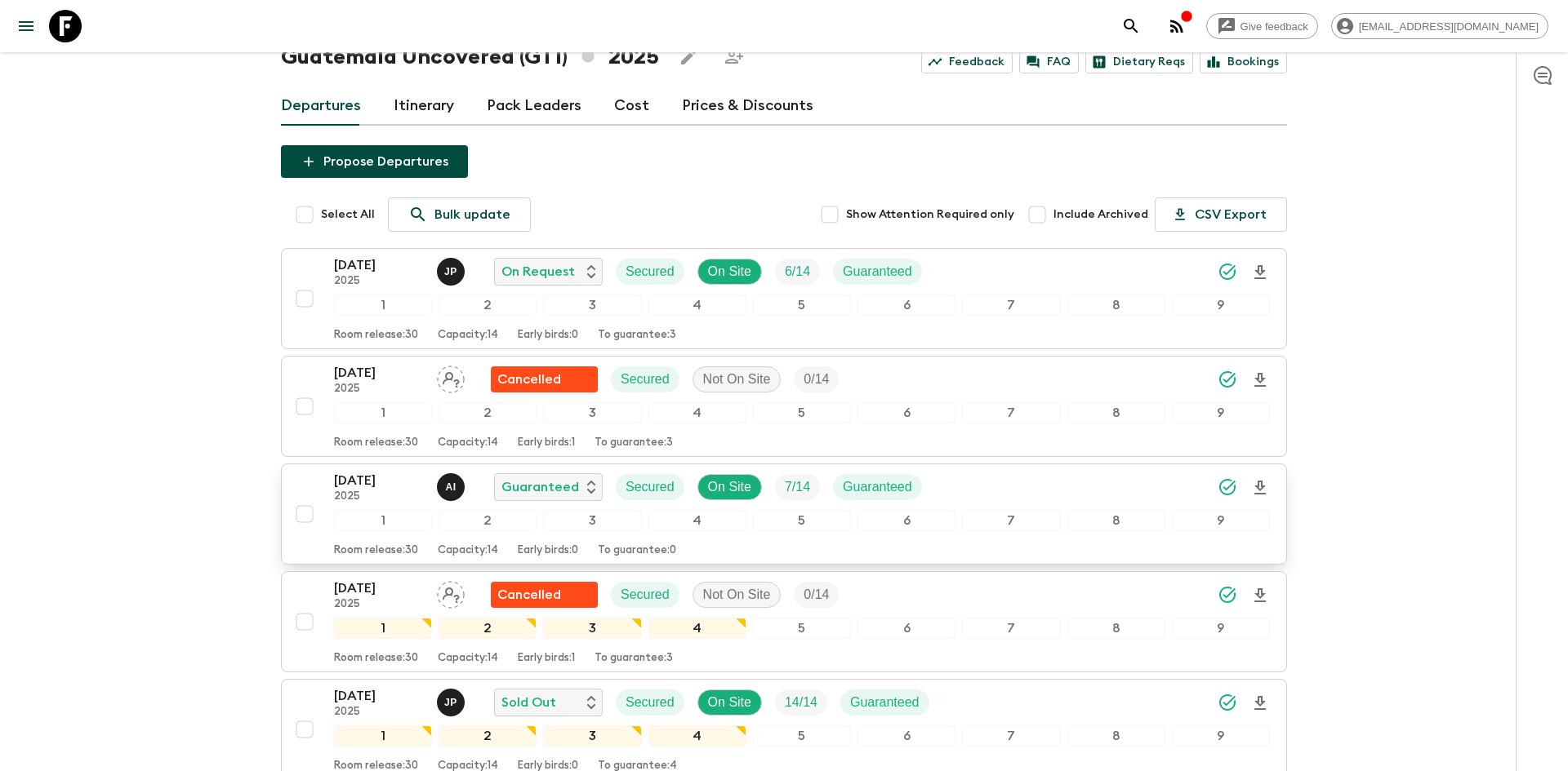
scroll to position [0, 0]
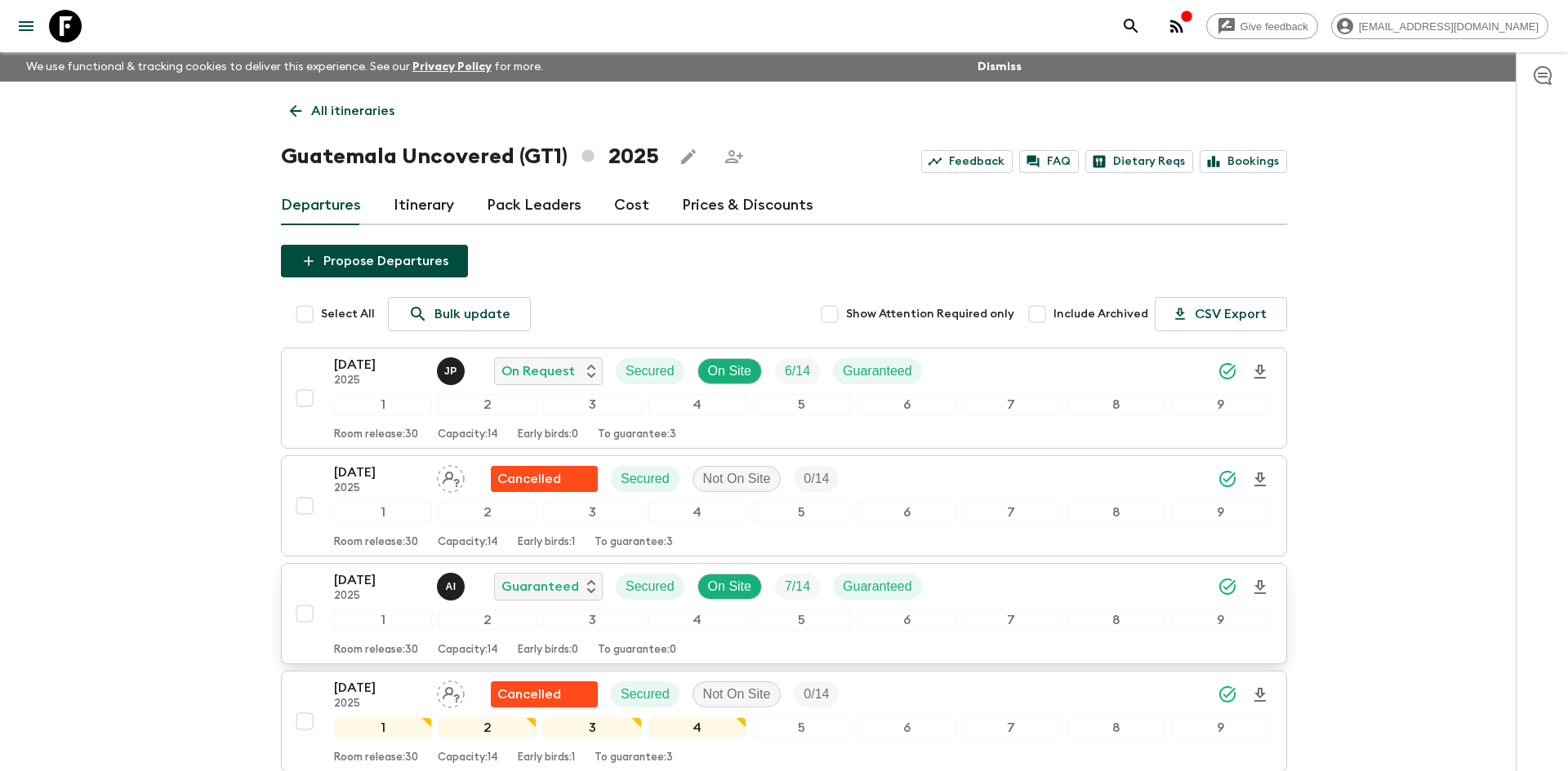
click at [286, 111] on icon at bounding box center [295, 111] width 18 height 18
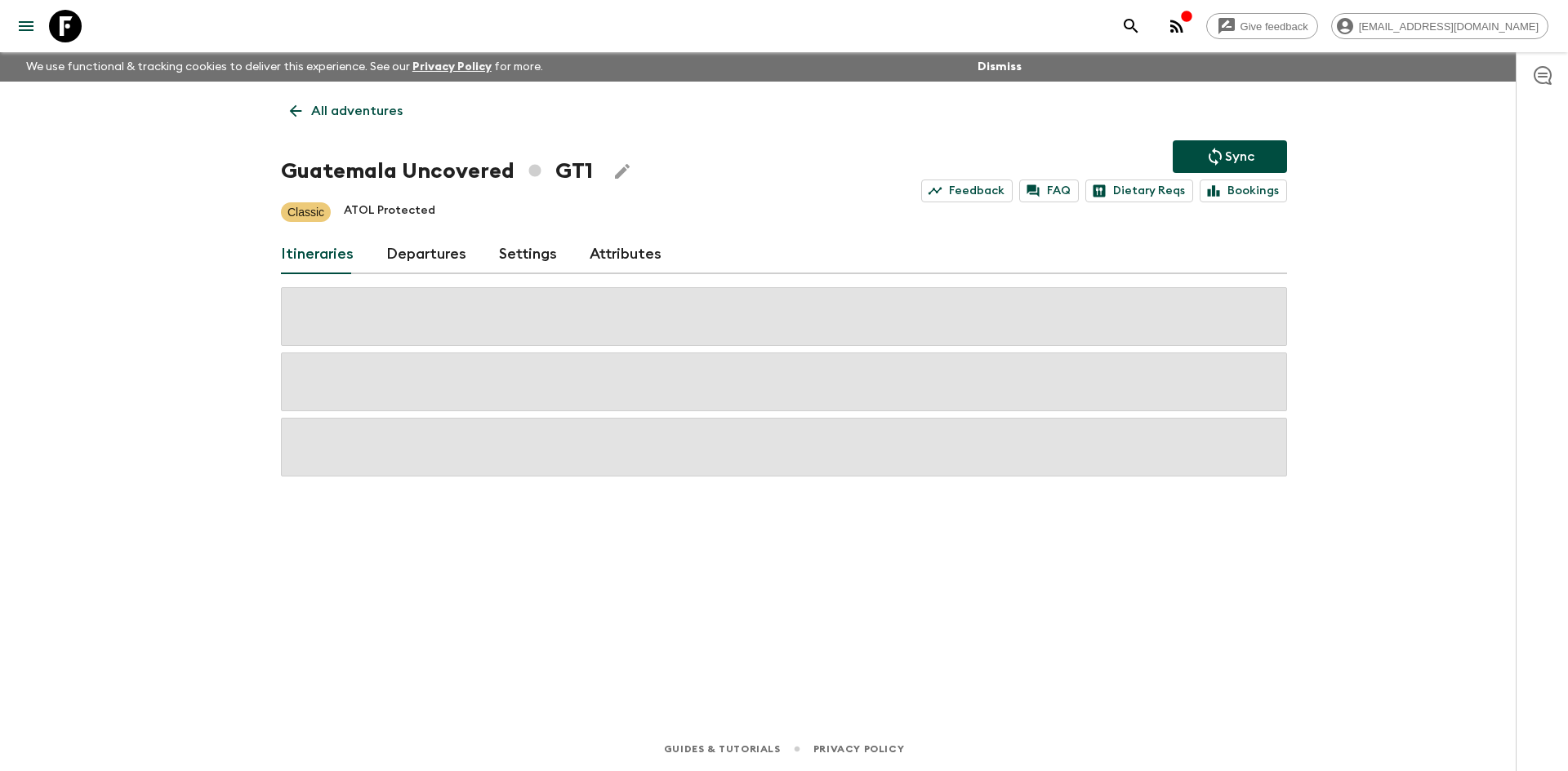
click at [286, 111] on icon at bounding box center [295, 111] width 18 height 18
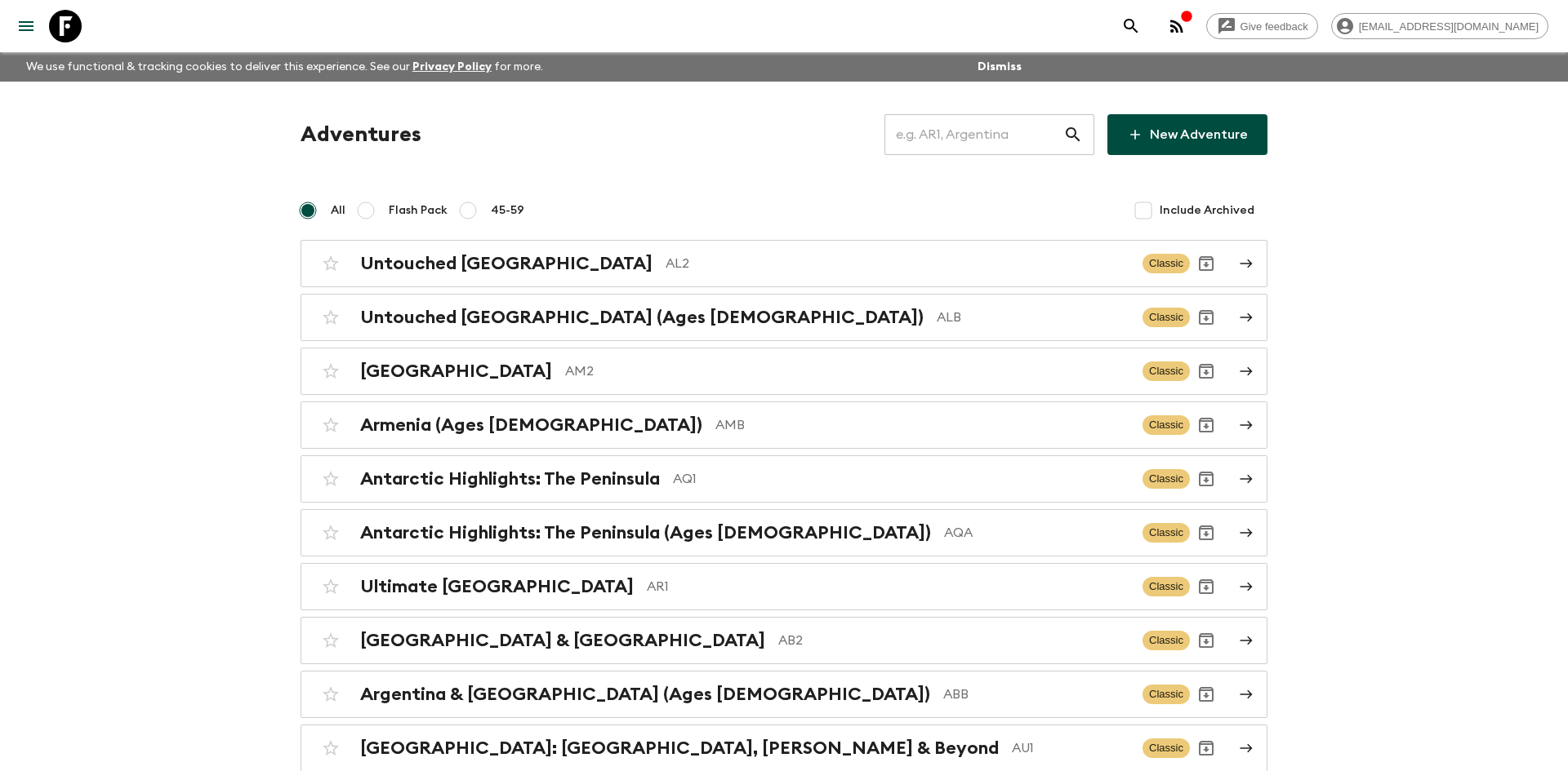
click at [923, 143] on input "text" at bounding box center [973, 135] width 179 height 46
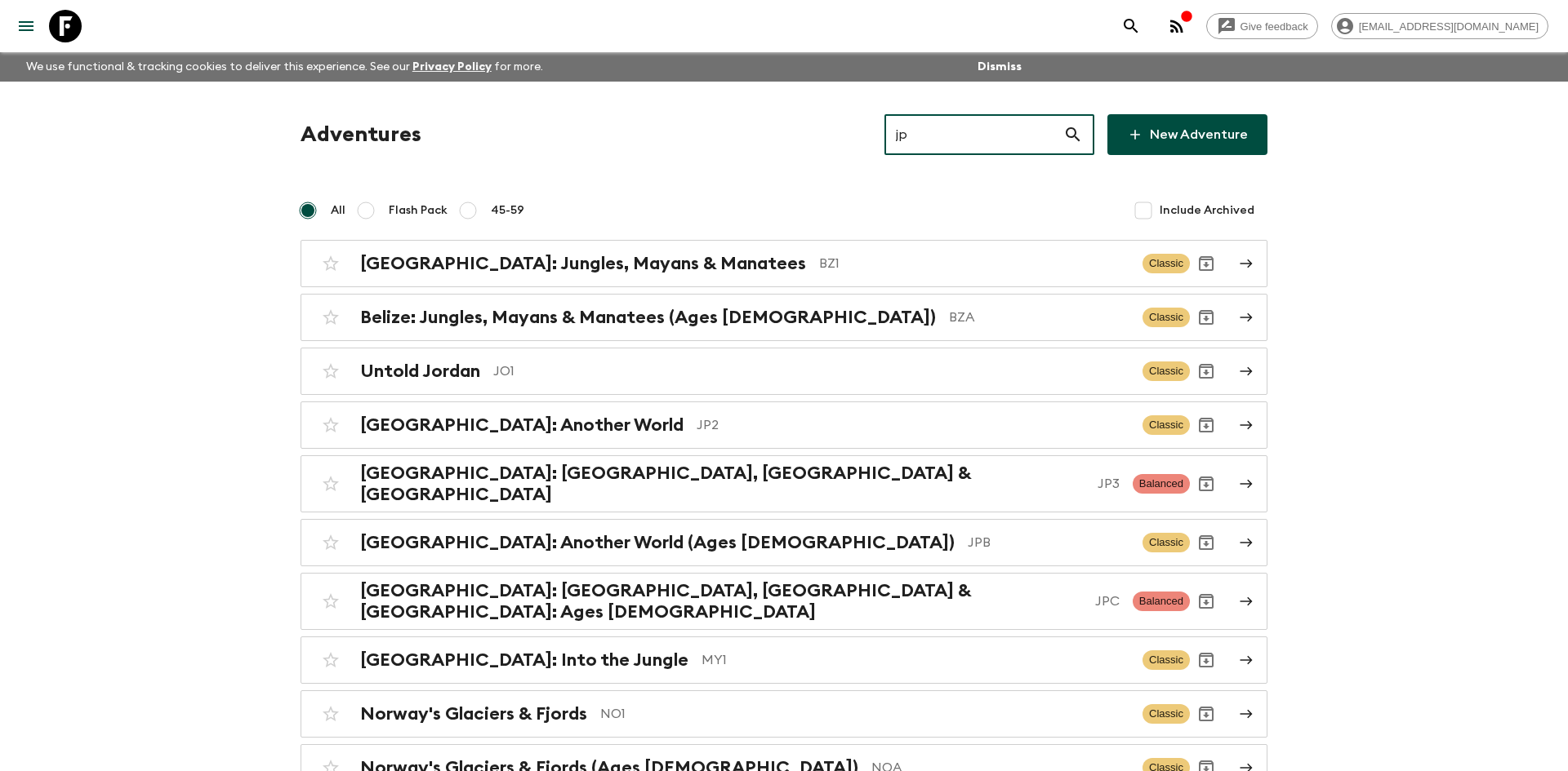
type input "jp2"
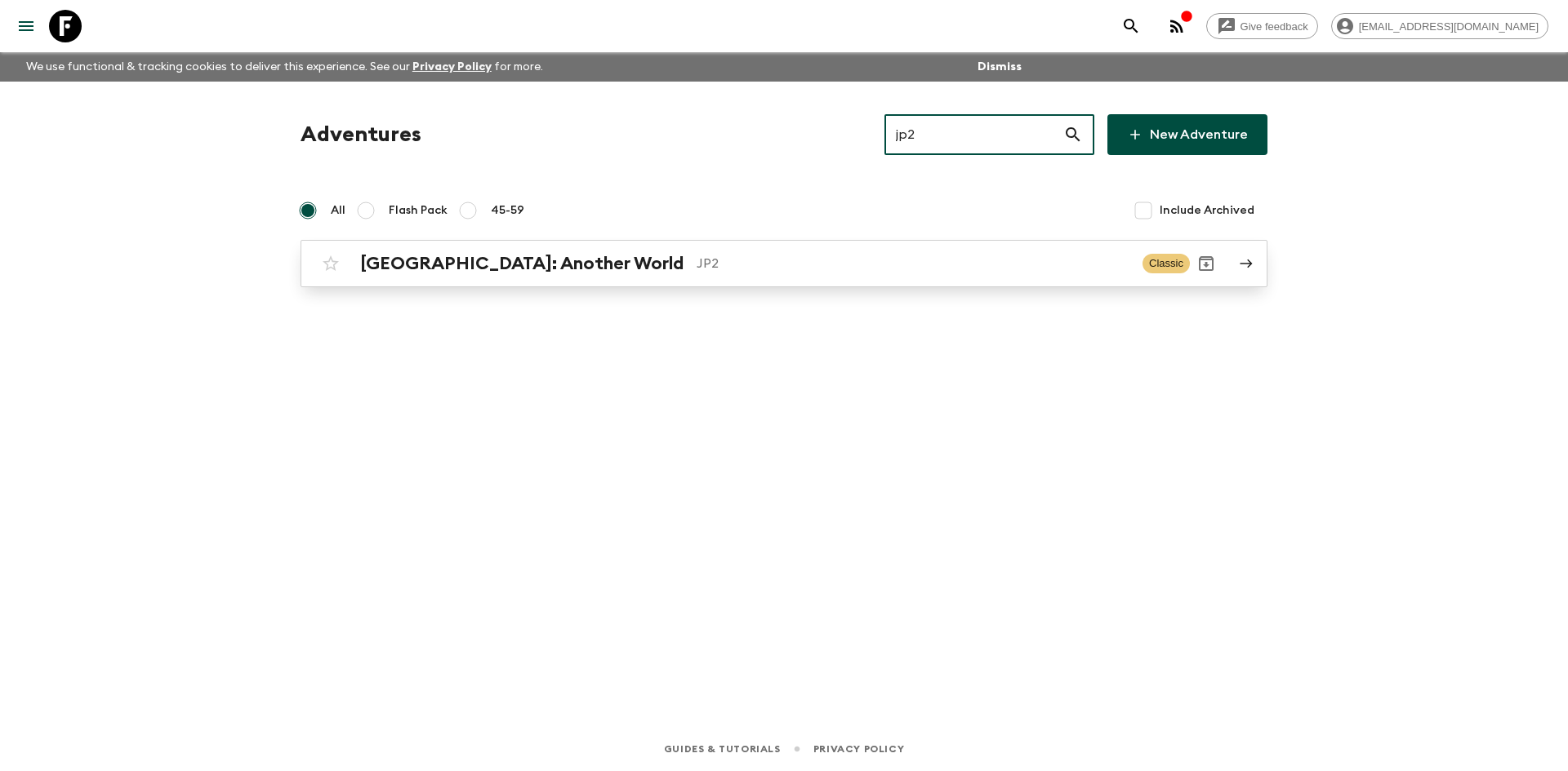
click at [458, 279] on div "[GEOGRAPHIC_DATA]: Another World JP2 Classic" at bounding box center [752, 264] width 876 height 32
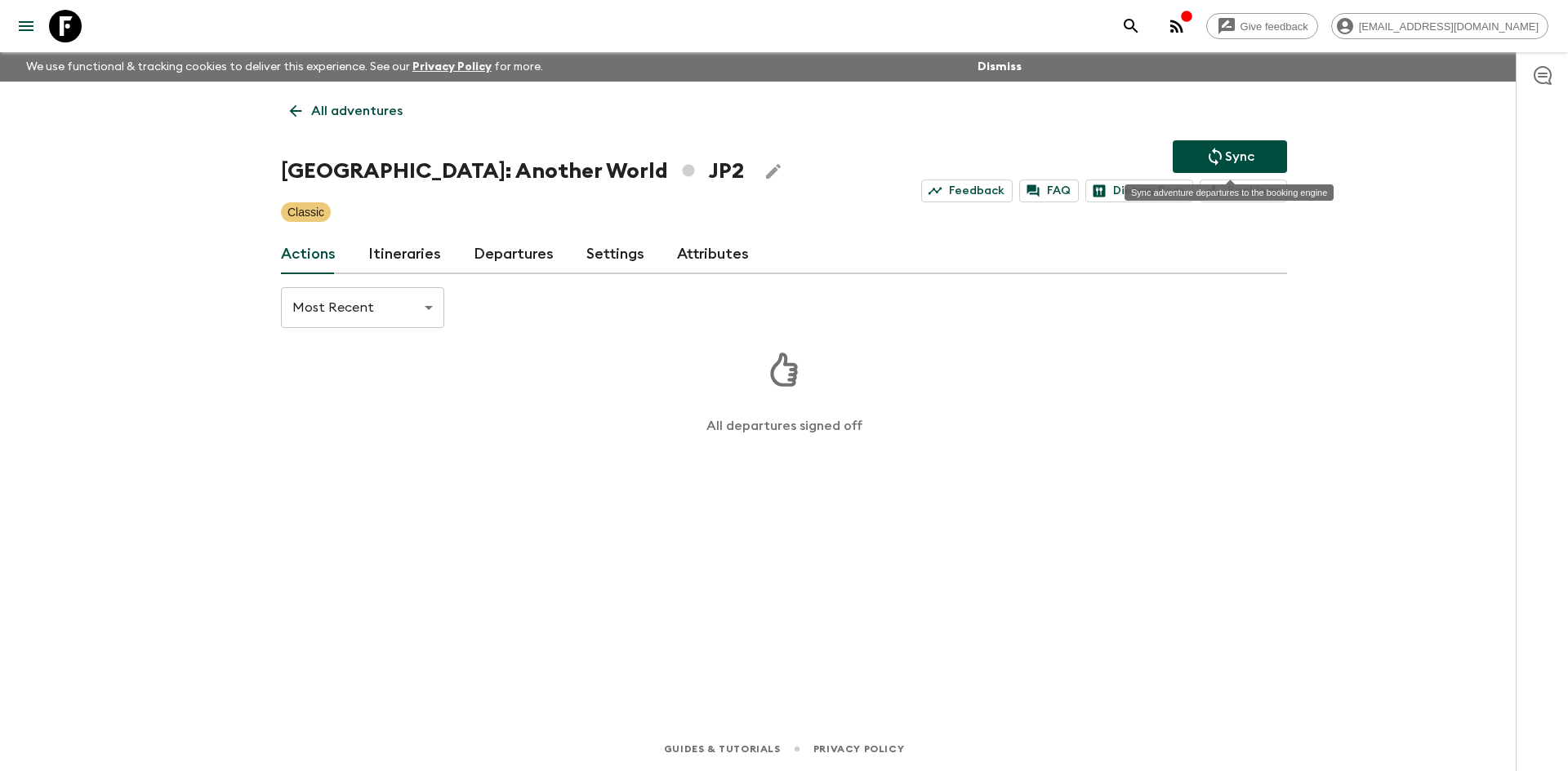
click at [1239, 152] on p "Sync" at bounding box center [1239, 157] width 30 height 20
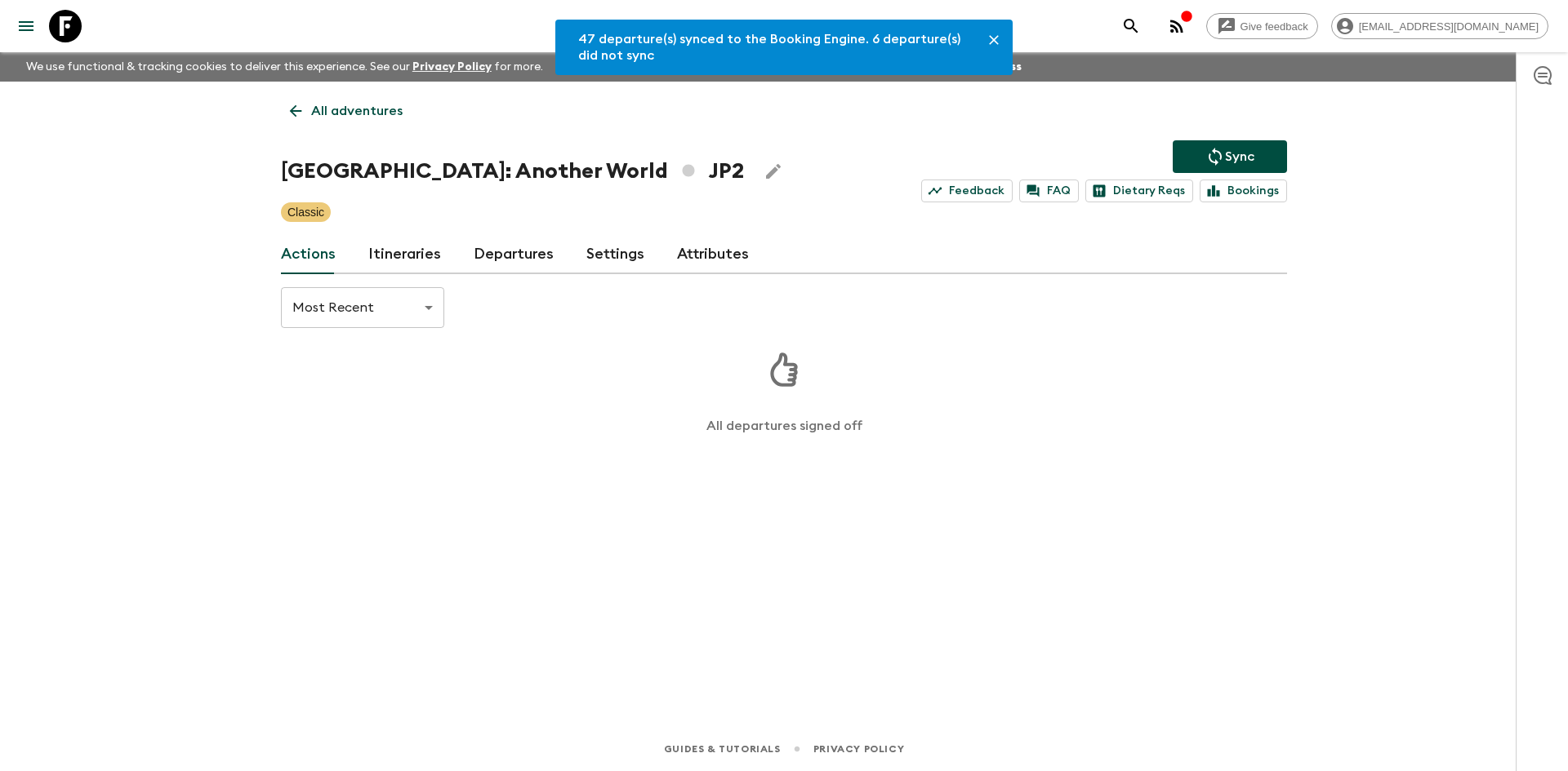
click at [545, 258] on link "Departures" at bounding box center [513, 255] width 80 height 39
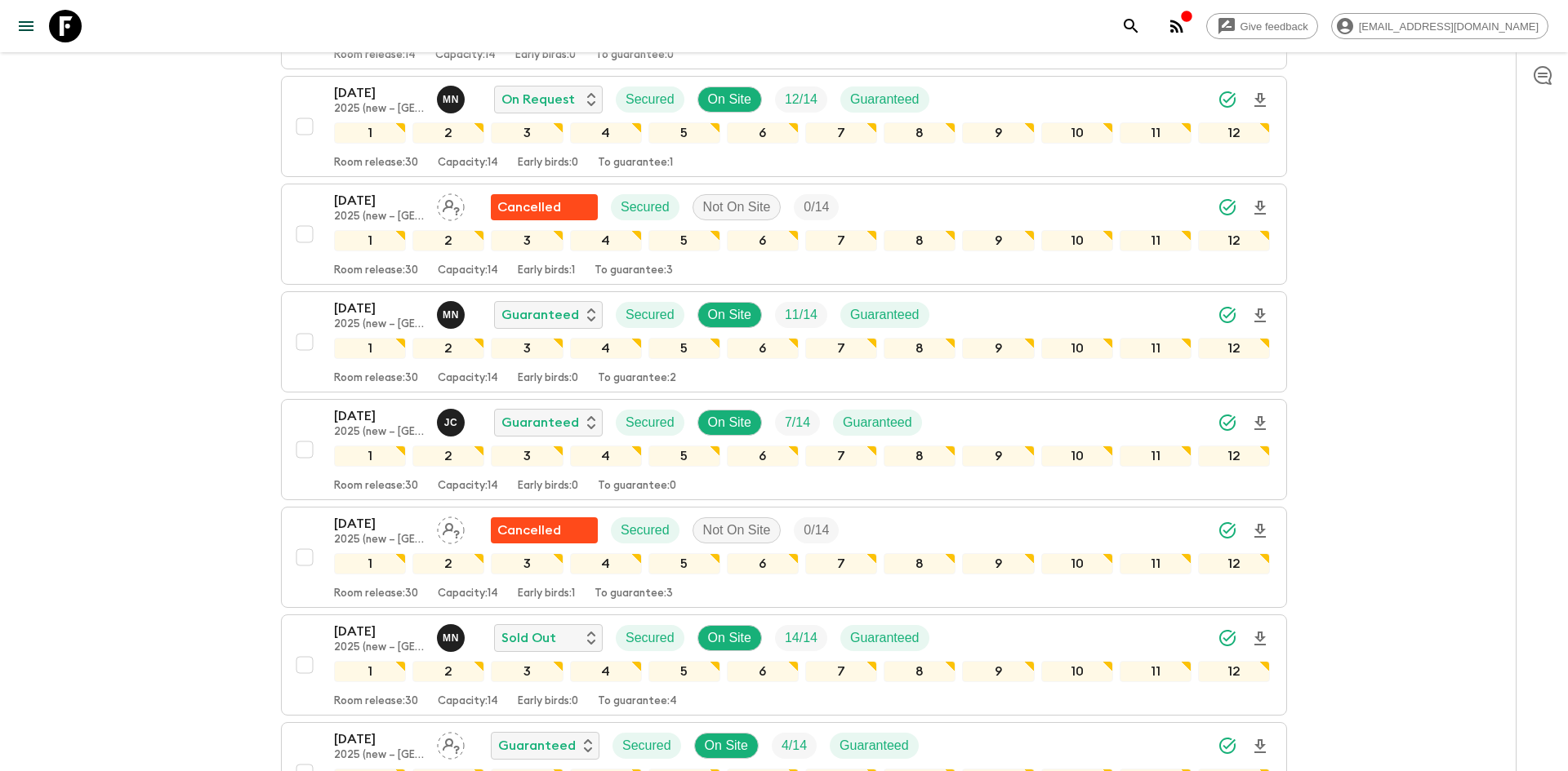
scroll to position [867, 0]
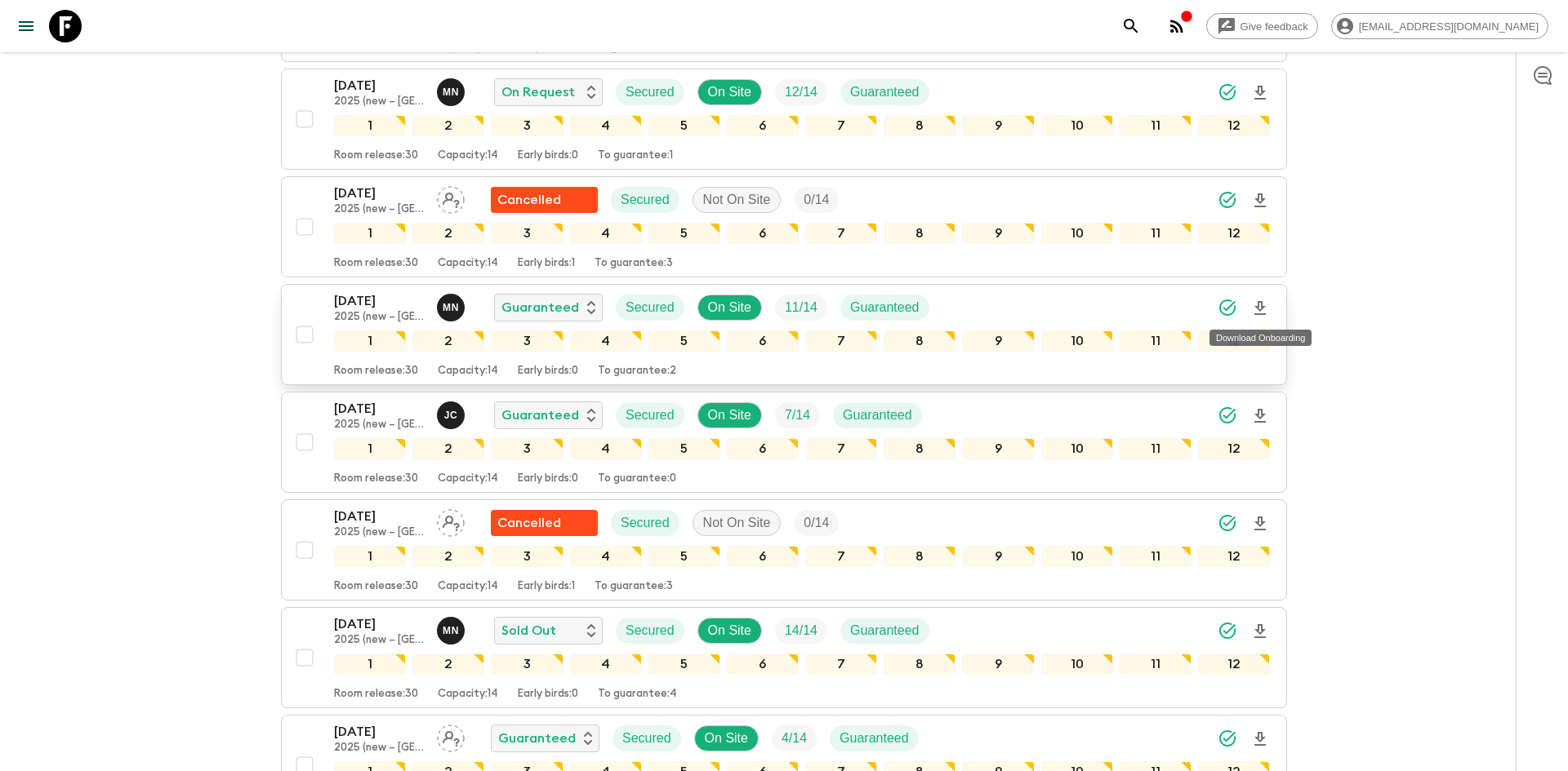
click at [1263, 301] on icon "Download Onboarding" at bounding box center [1260, 309] width 20 height 20
